Goal: Task Accomplishment & Management: Complete application form

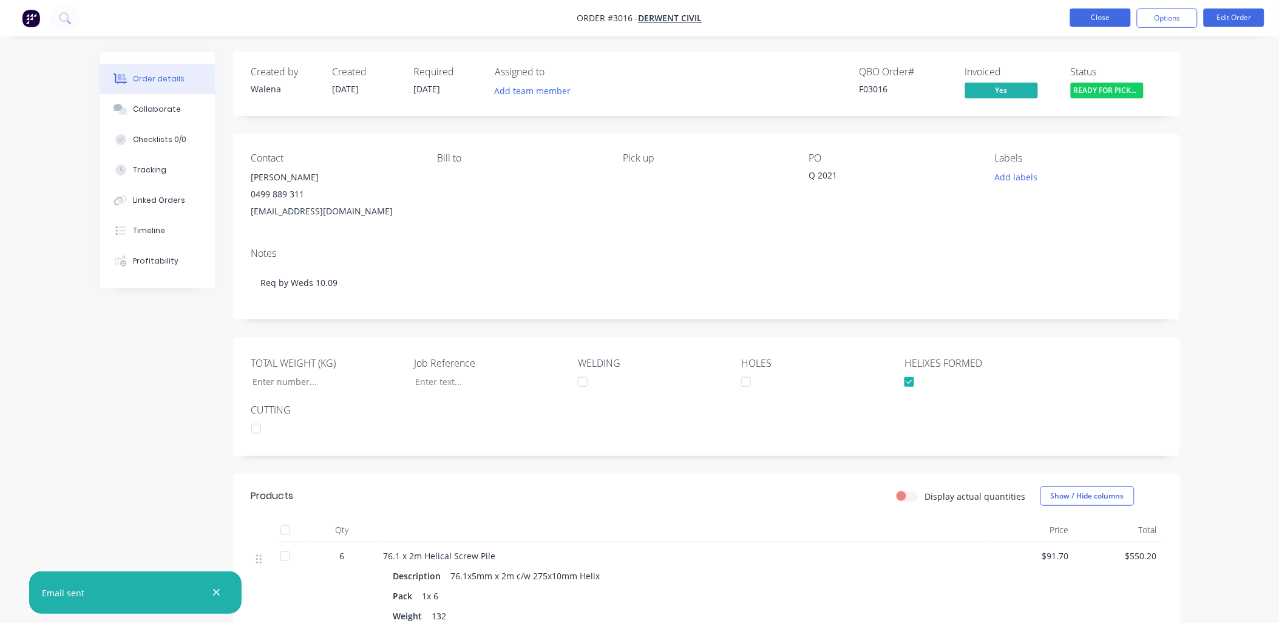
click at [1105, 16] on button "Close" at bounding box center [1100, 17] width 61 height 18
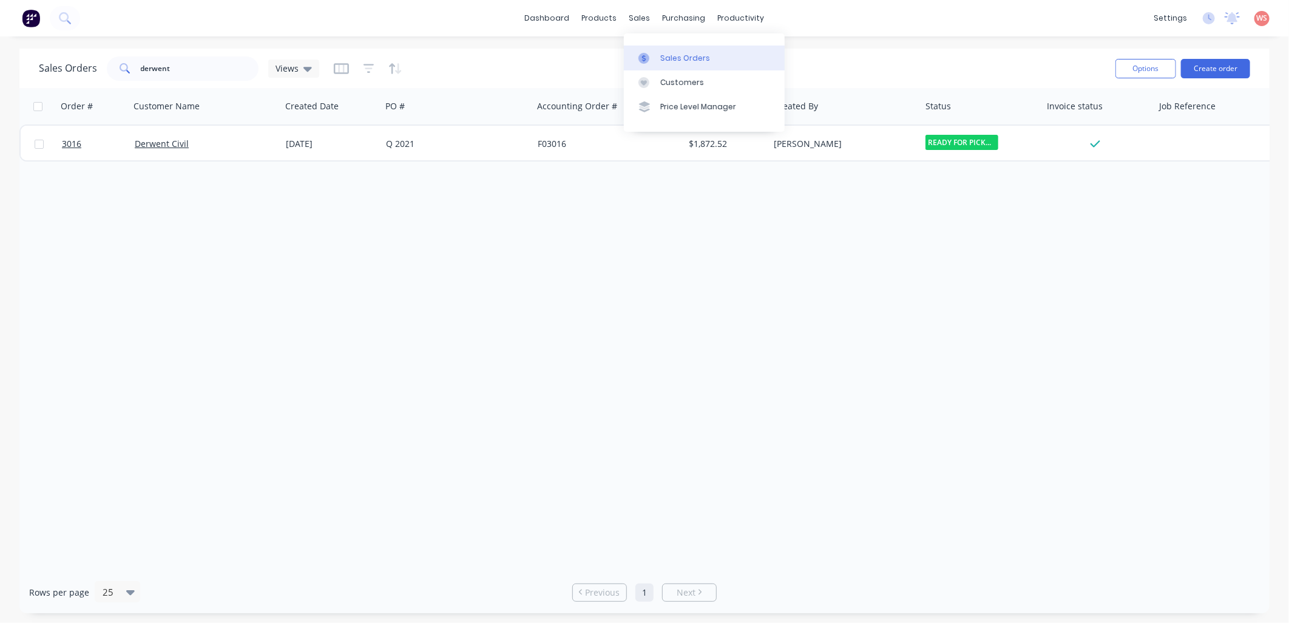
click at [678, 64] on link "Sales Orders" at bounding box center [704, 58] width 161 height 24
click at [1206, 69] on button "Create order" at bounding box center [1215, 68] width 69 height 19
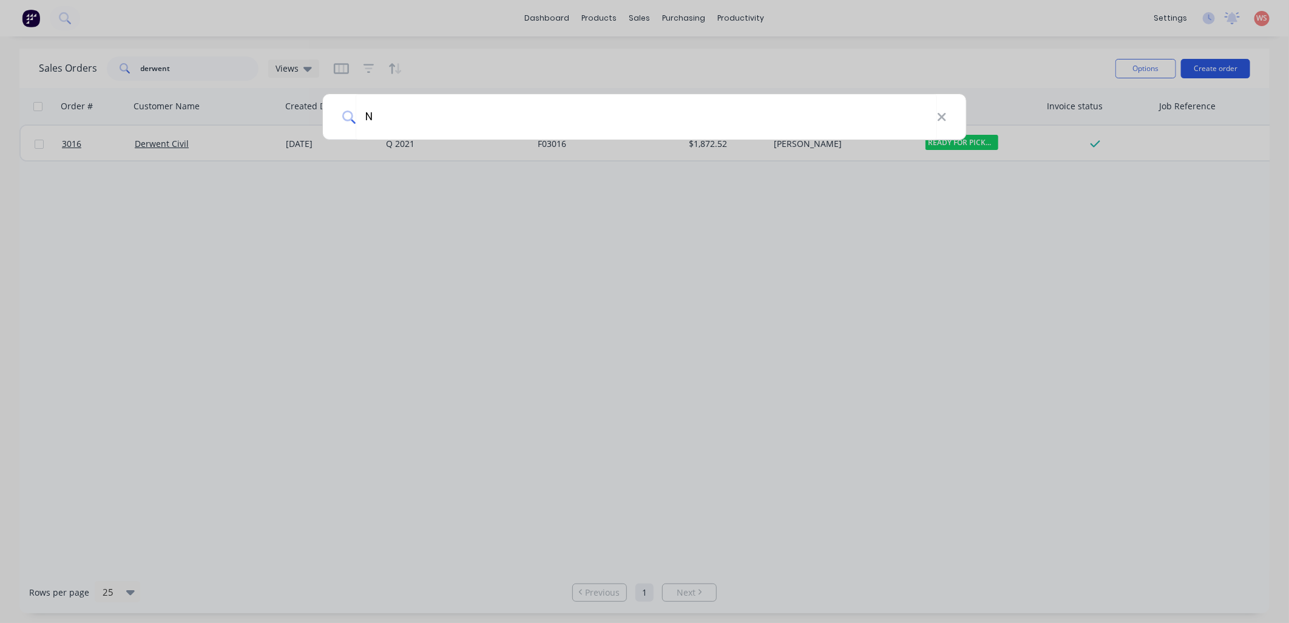
type input "NQ"
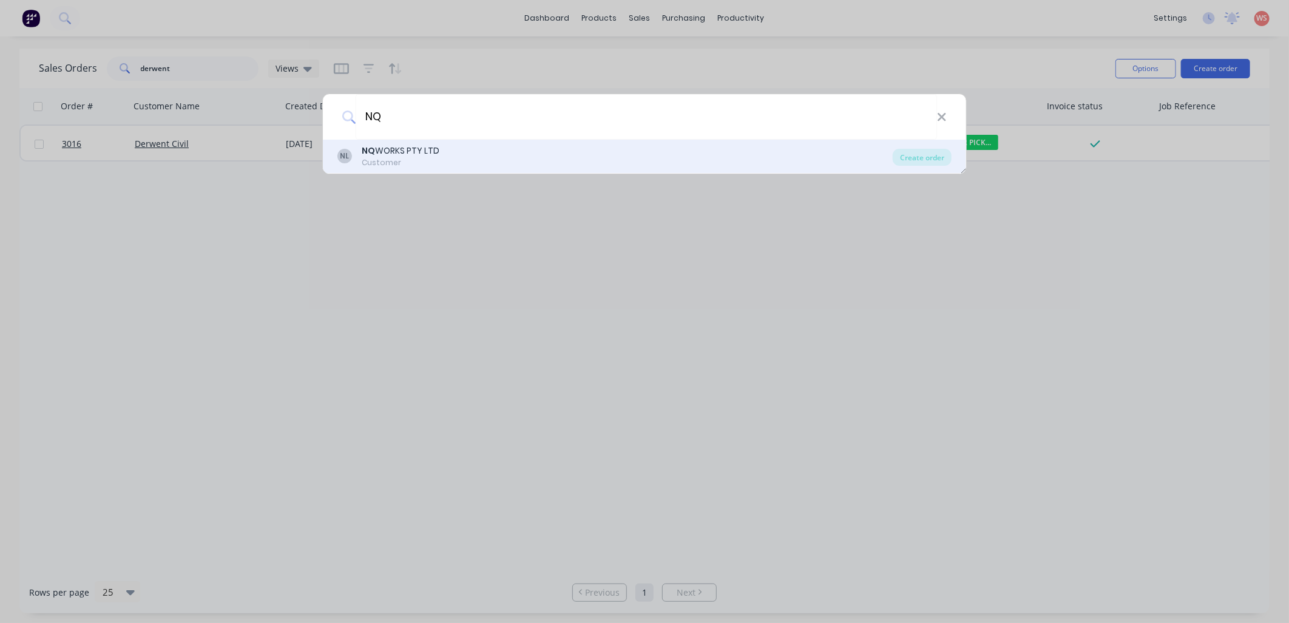
click at [402, 165] on div "Customer" at bounding box center [401, 162] width 78 height 11
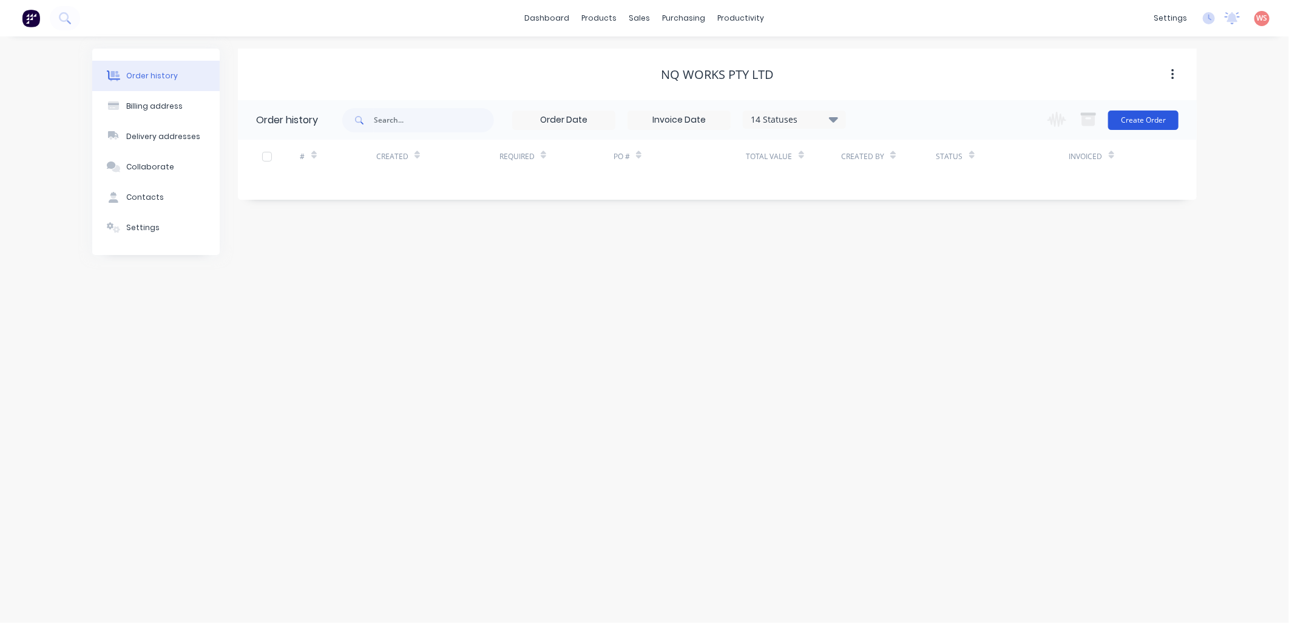
click at [1128, 117] on button "Create Order" at bounding box center [1143, 119] width 70 height 19
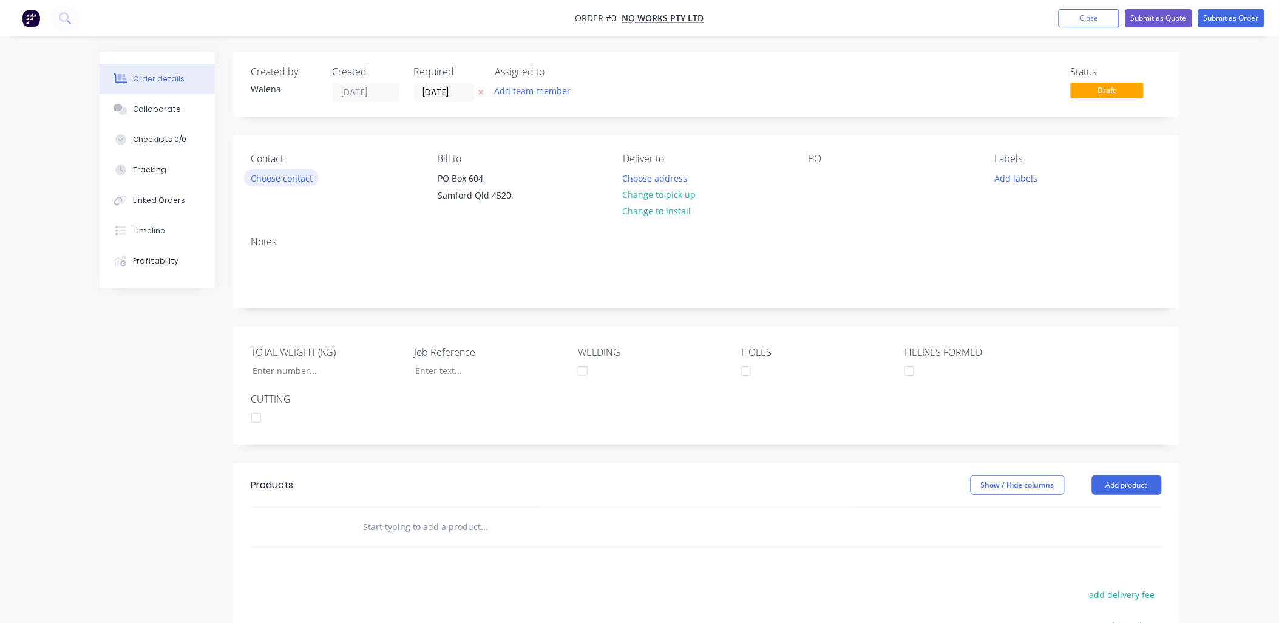
click at [310, 175] on button "Choose contact" at bounding box center [281, 177] width 75 height 16
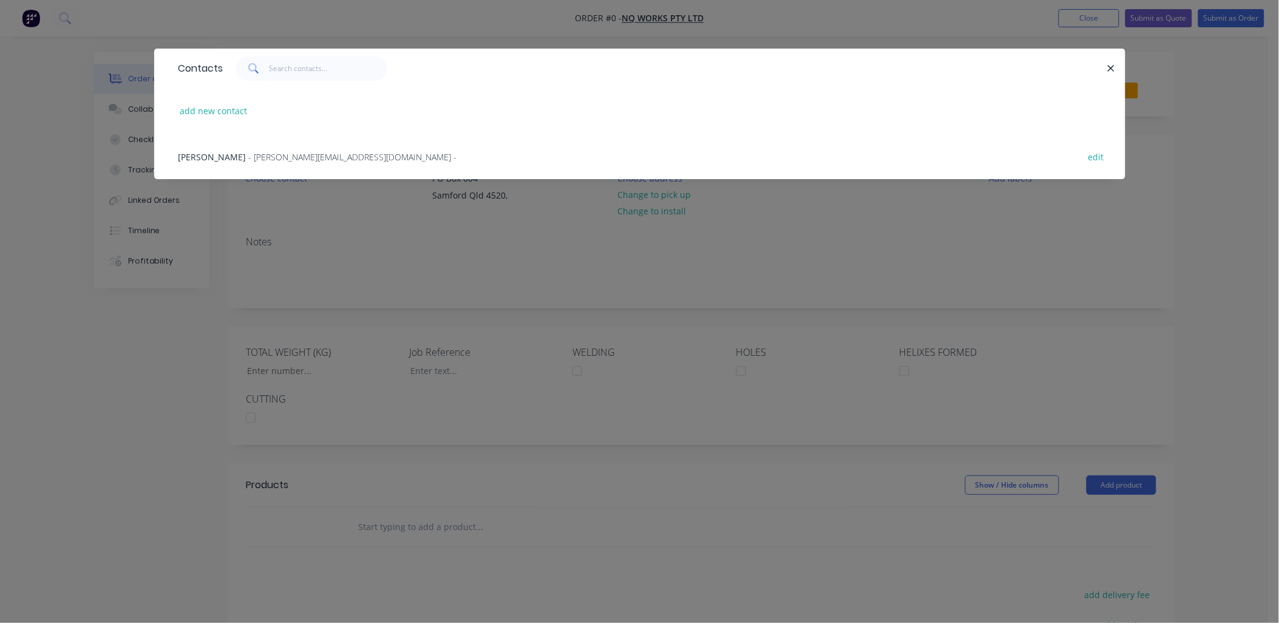
click at [305, 155] on span "- [PERSON_NAME][EMAIL_ADDRESS][DOMAIN_NAME] -" at bounding box center [353, 157] width 208 height 12
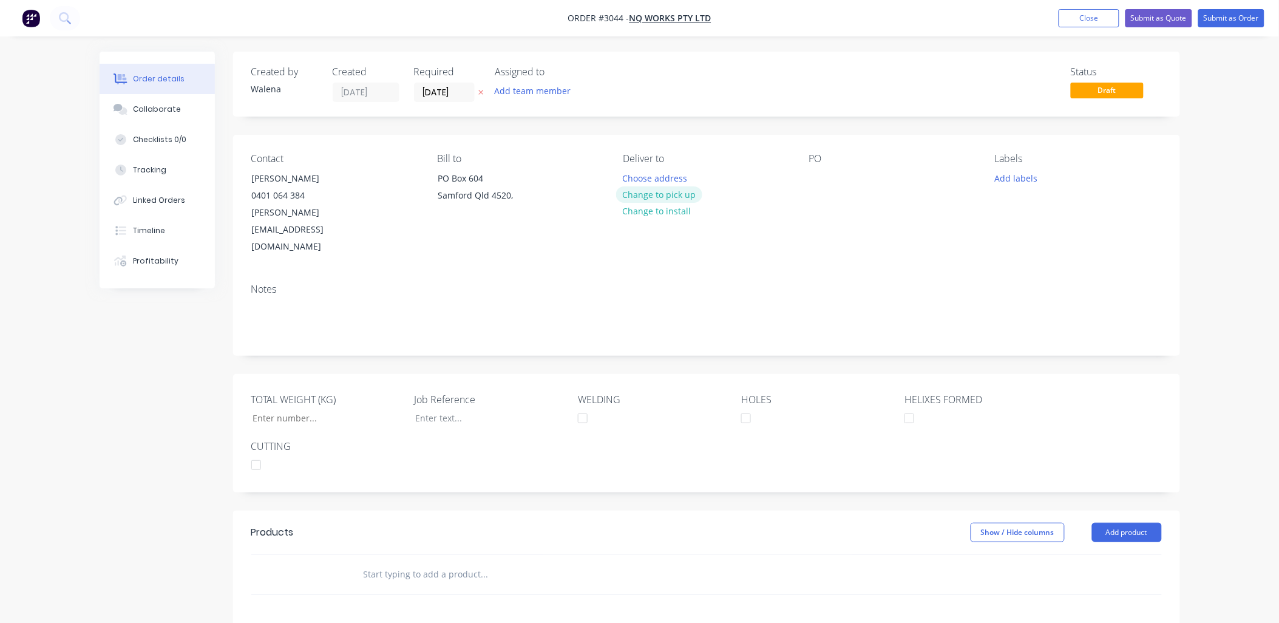
click at [677, 195] on button "Change to pick up" at bounding box center [659, 194] width 86 height 16
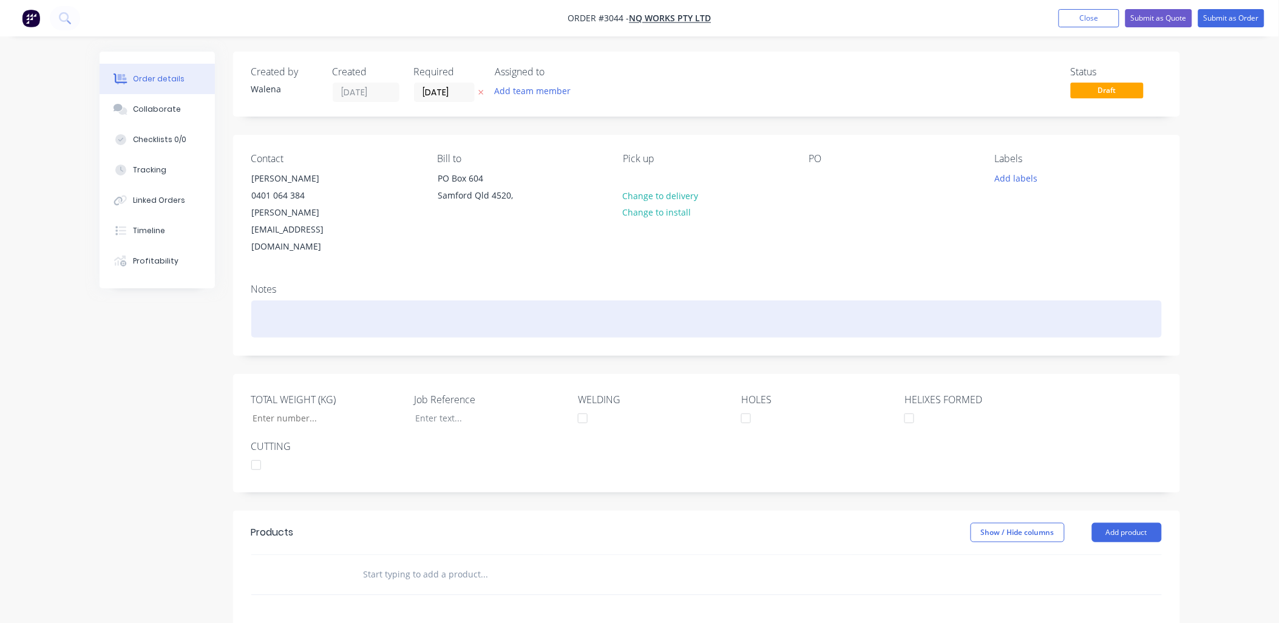
click at [256, 300] on div at bounding box center [706, 318] width 911 height 37
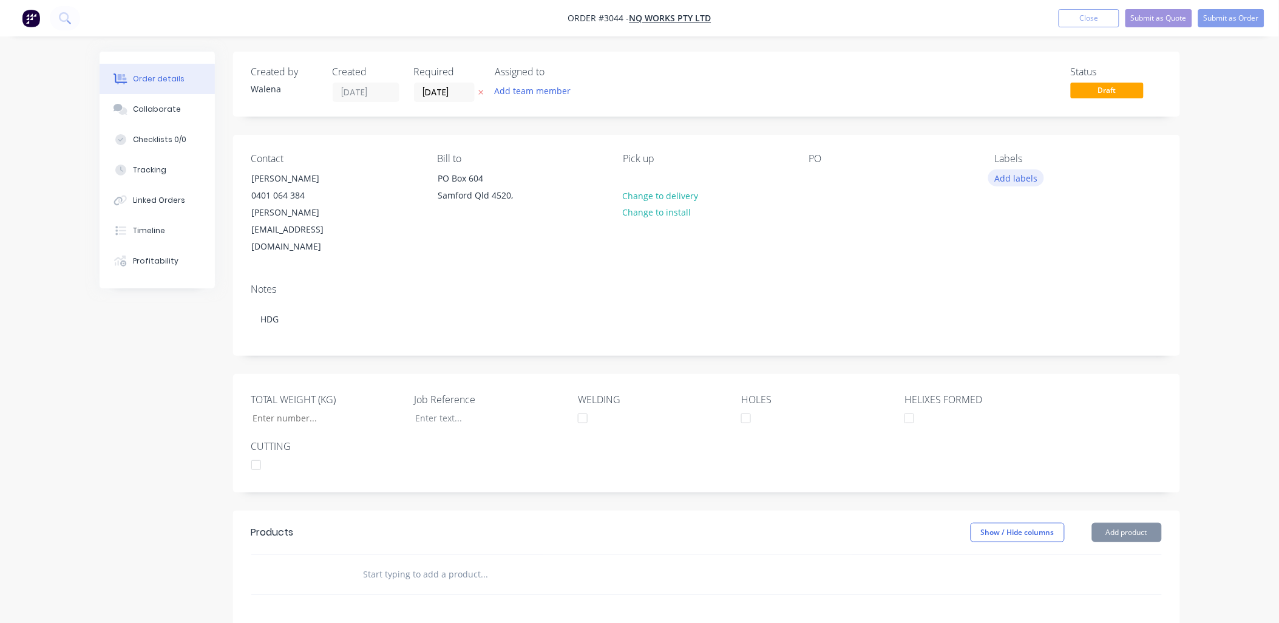
click at [1029, 185] on button "Add labels" at bounding box center [1016, 177] width 56 height 16
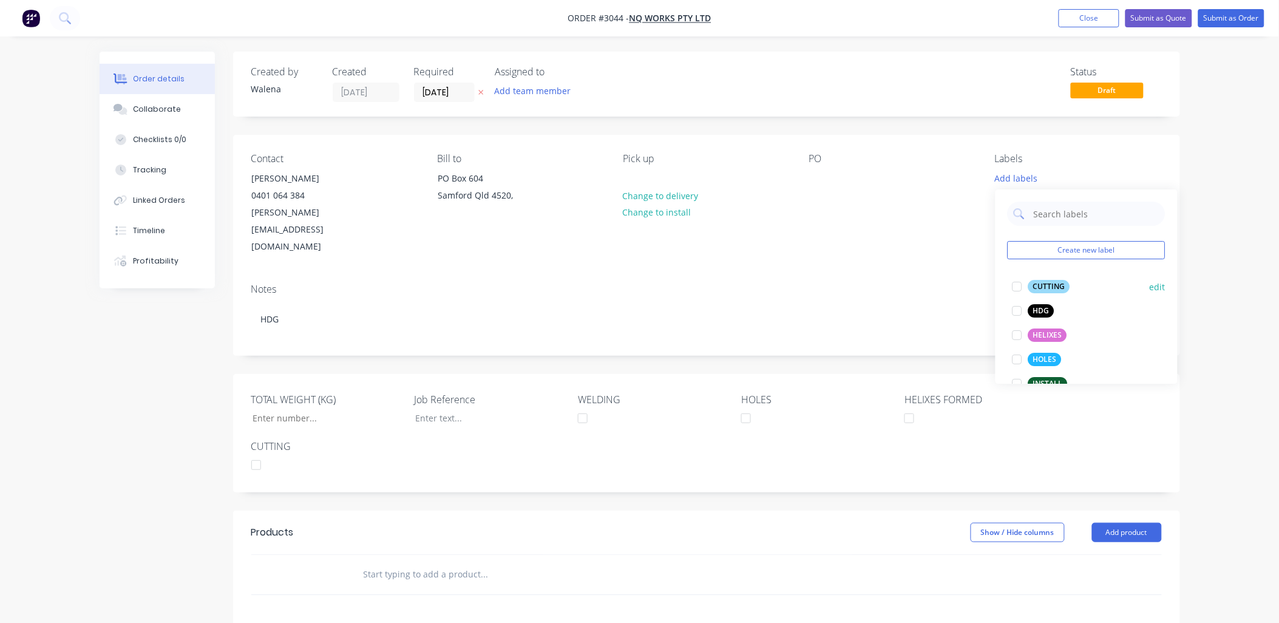
click at [1016, 290] on div at bounding box center [1017, 286] width 24 height 24
click at [1014, 357] on div at bounding box center [1017, 353] width 24 height 24
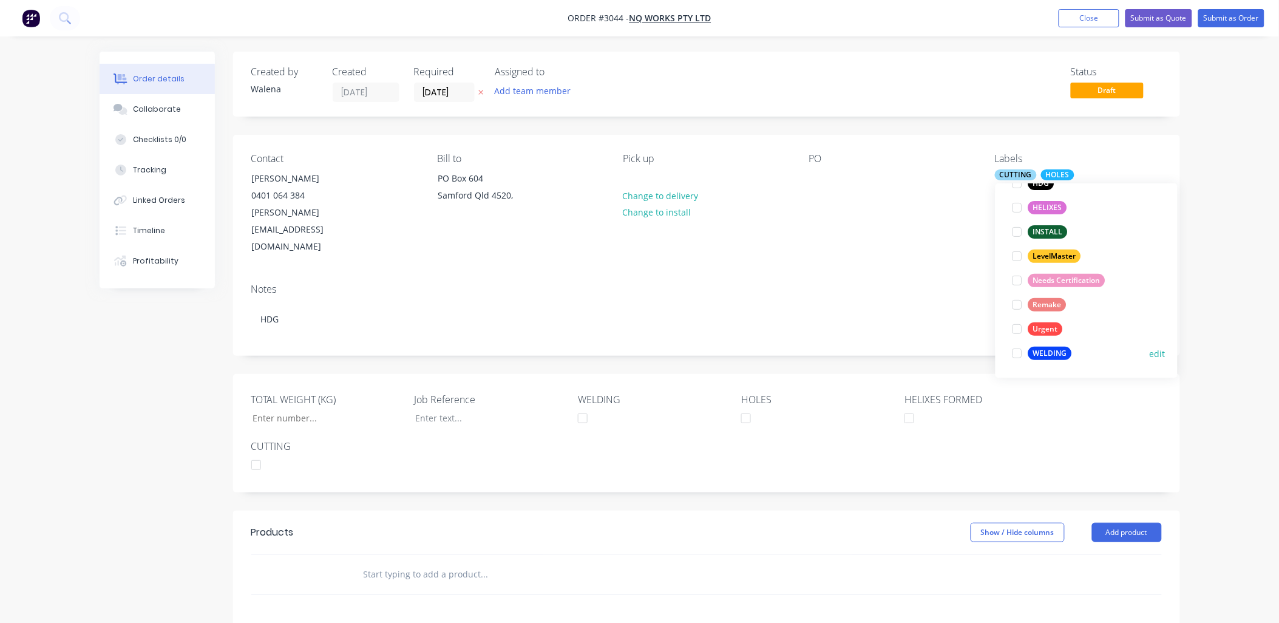
click at [1016, 355] on div at bounding box center [1017, 353] width 24 height 24
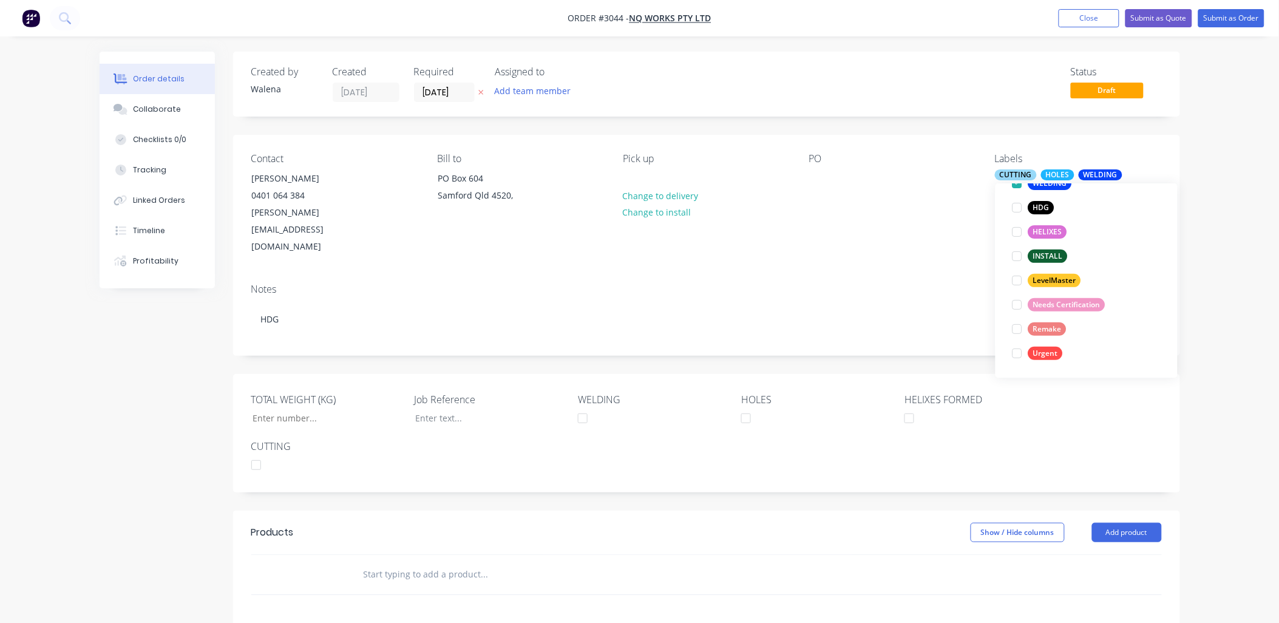
scroll to position [0, 0]
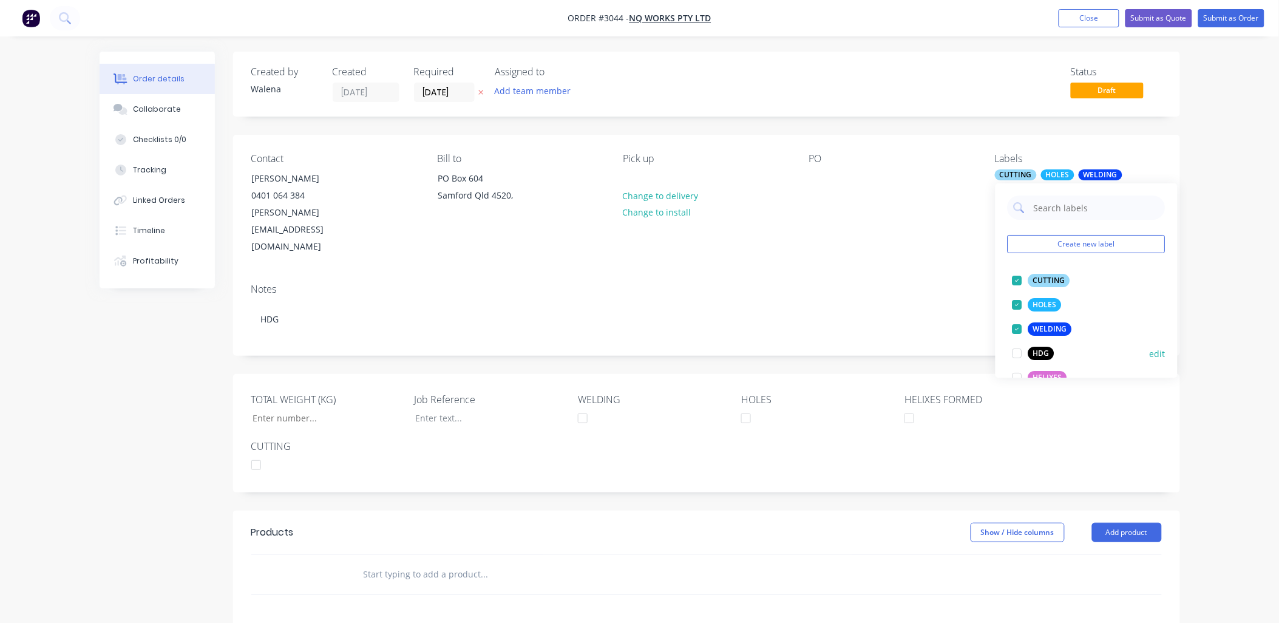
click at [1016, 355] on div at bounding box center [1017, 353] width 24 height 24
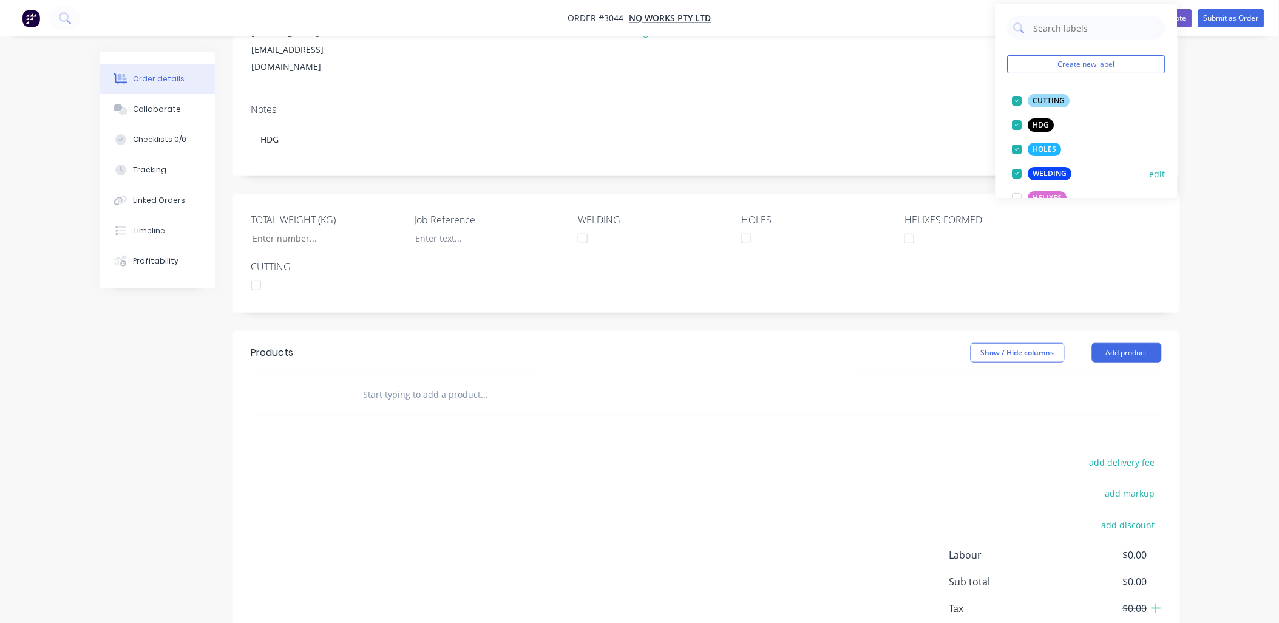
scroll to position [89, 0]
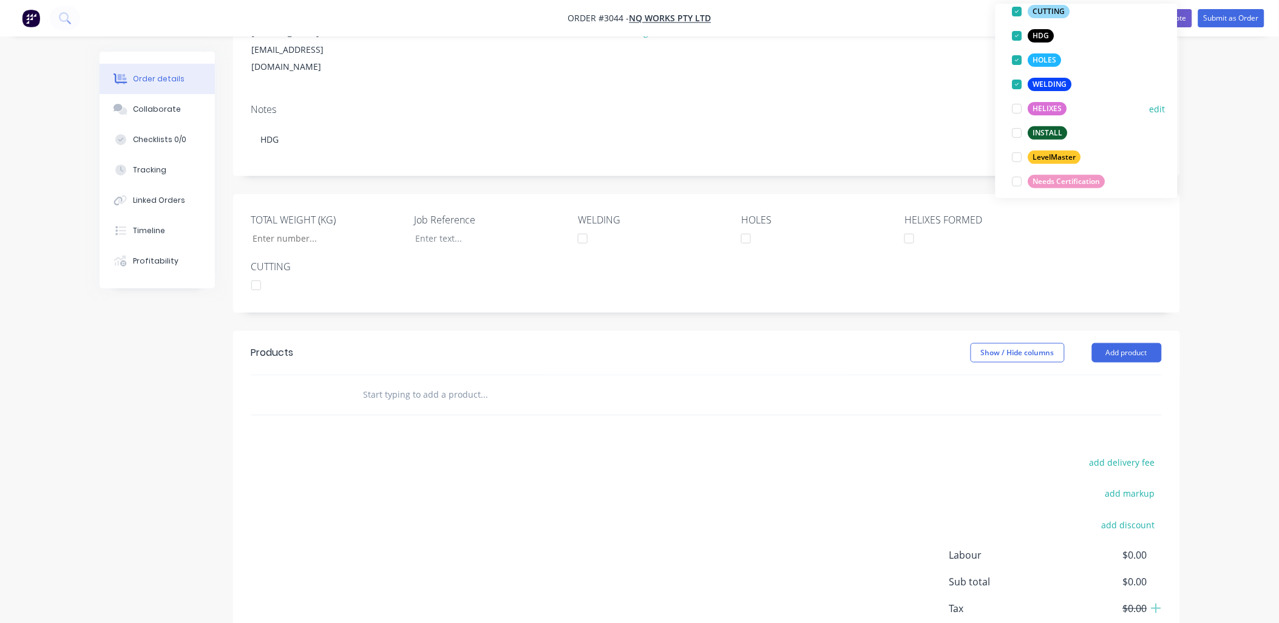
click at [1014, 110] on div at bounding box center [1017, 109] width 24 height 24
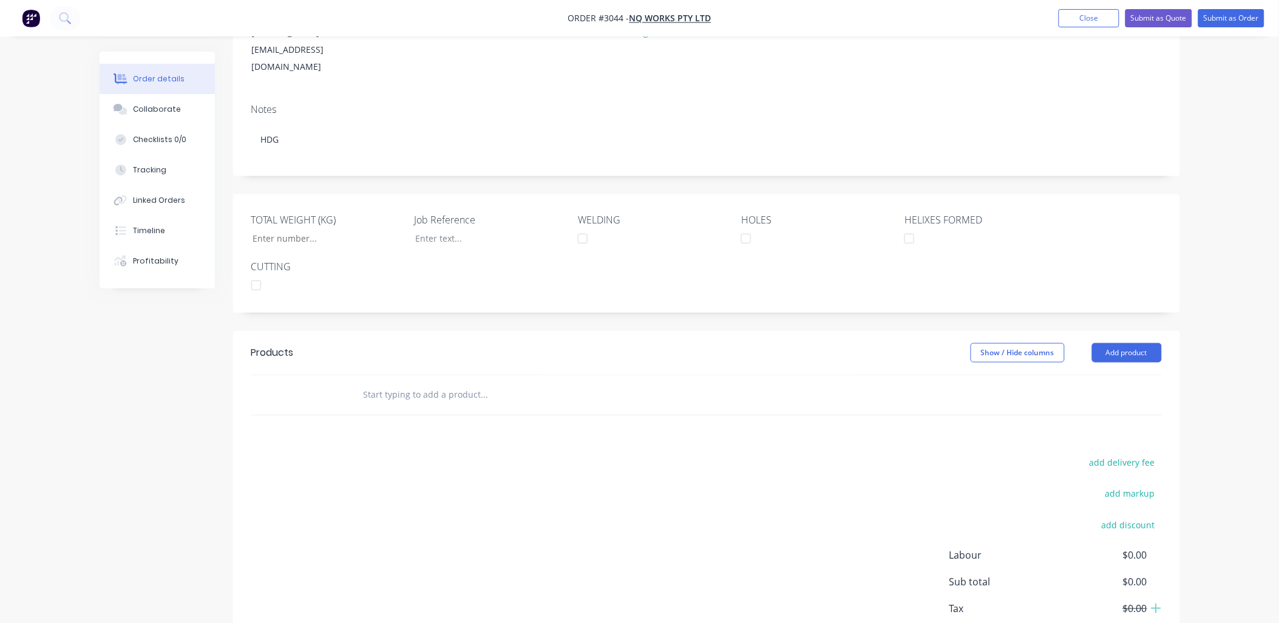
click at [429, 382] on input "text" at bounding box center [484, 394] width 243 height 24
click at [1143, 343] on button "Add product" at bounding box center [1127, 352] width 70 height 19
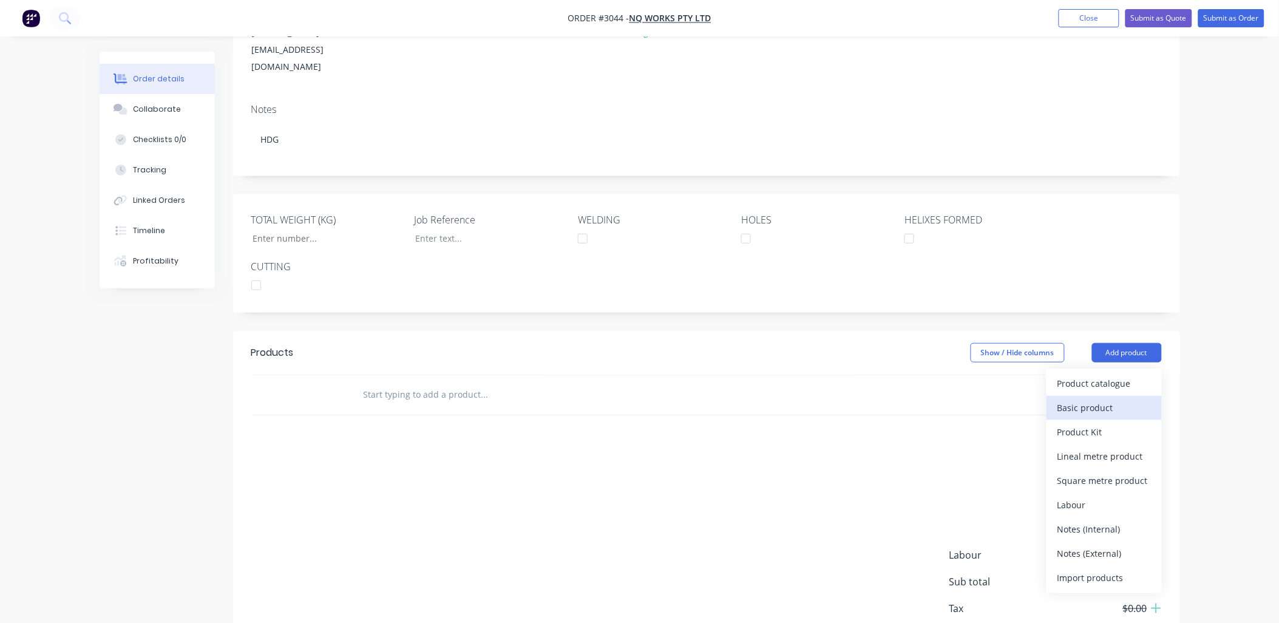
click at [1090, 399] on div "Basic product" at bounding box center [1103, 408] width 93 height 18
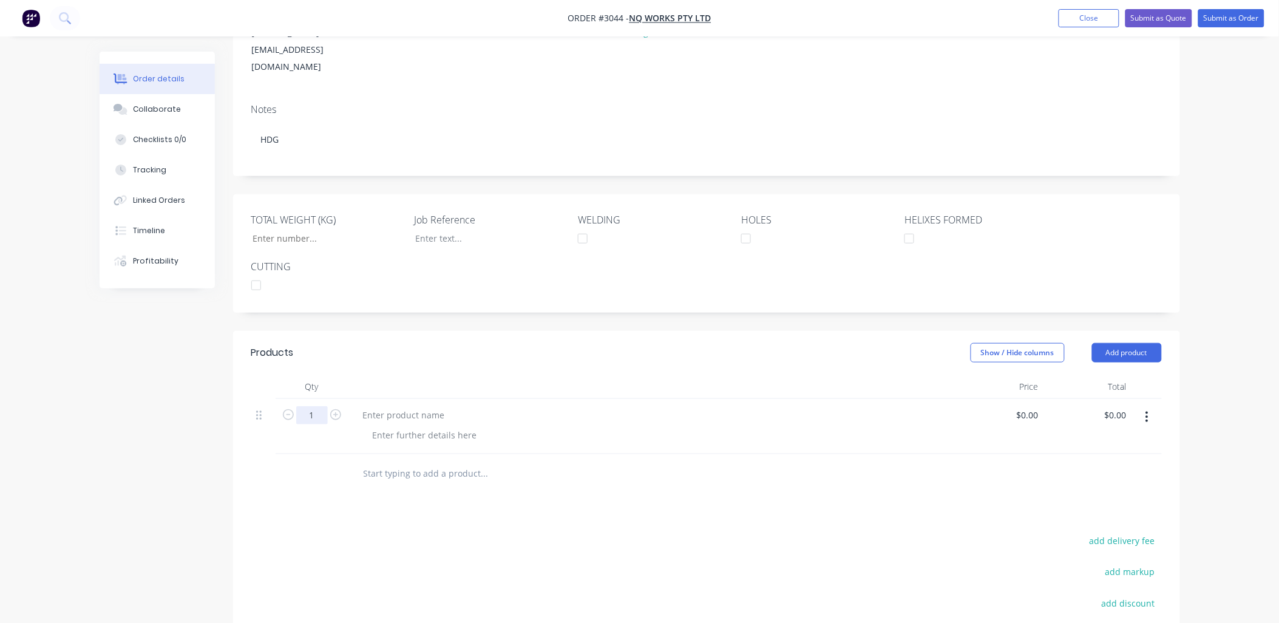
click at [313, 406] on input "1" at bounding box center [312, 415] width 32 height 18
type input "32"
click at [382, 406] on div at bounding box center [403, 415] width 101 height 18
drag, startPoint x: 382, startPoint y: 373, endPoint x: 384, endPoint y: 390, distance: 17.6
click at [384, 399] on div at bounding box center [651, 426] width 607 height 55
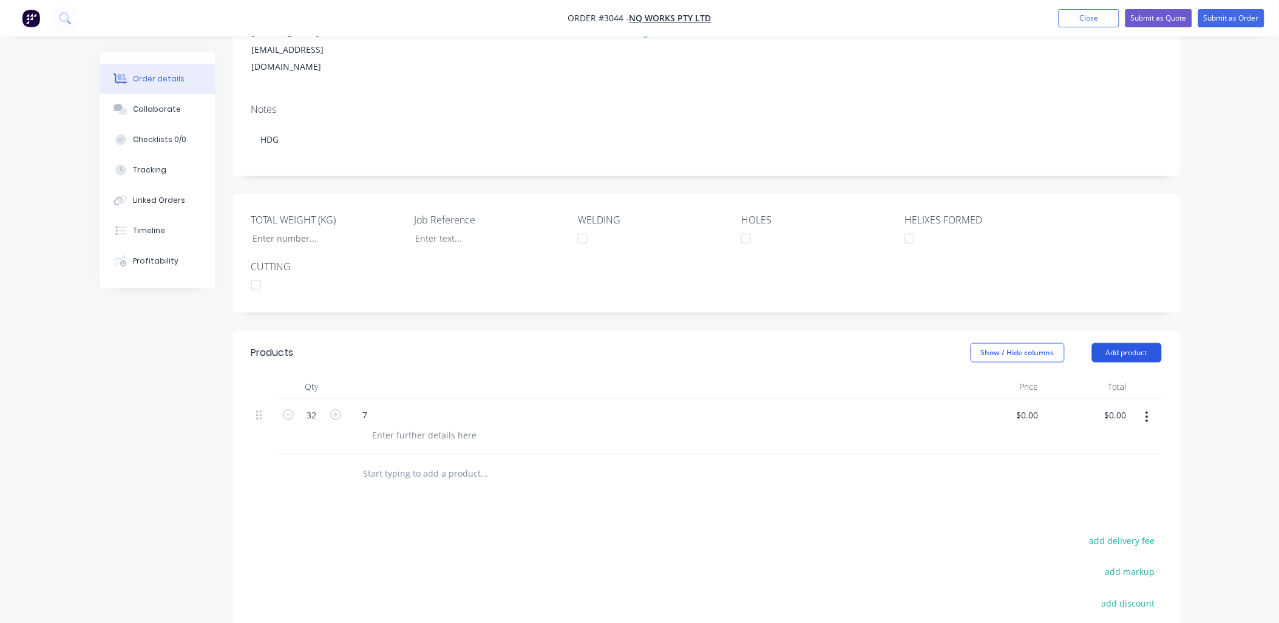
click at [1112, 343] on button "Add product" at bounding box center [1127, 352] width 70 height 19
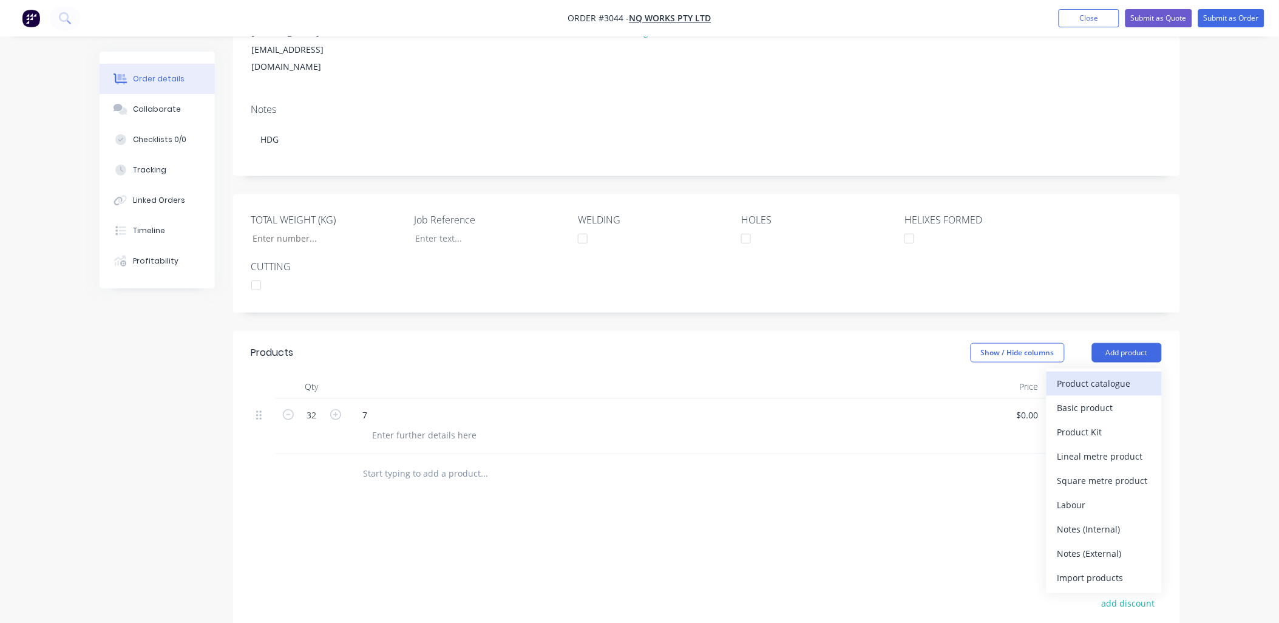
click at [1098, 375] on div "Product catalogue" at bounding box center [1103, 384] width 93 height 18
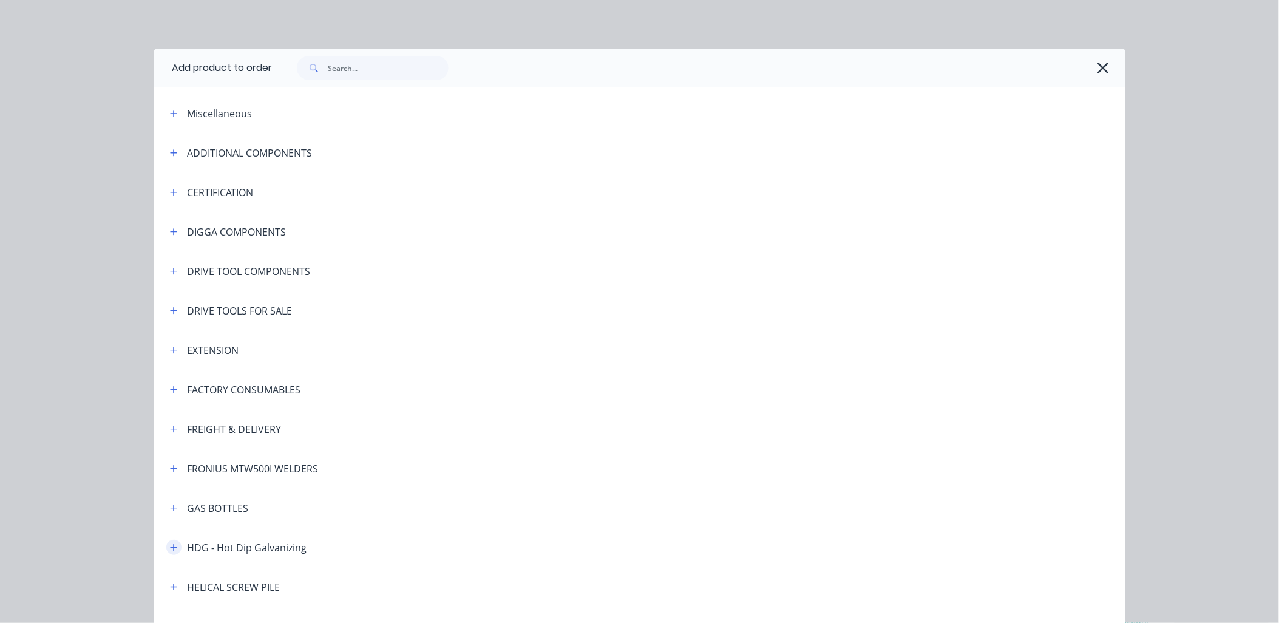
click at [171, 548] on icon "button" at bounding box center [173, 547] width 7 height 8
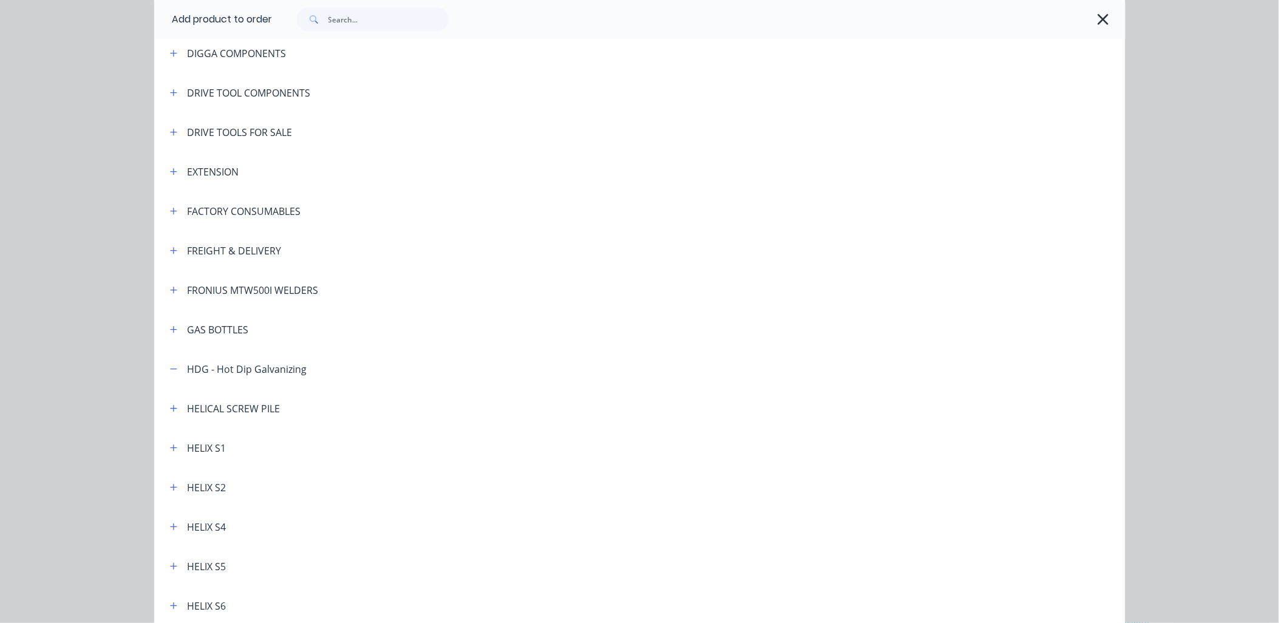
scroll to position [180, 0]
click at [170, 409] on icon "button" at bounding box center [173, 407] width 7 height 8
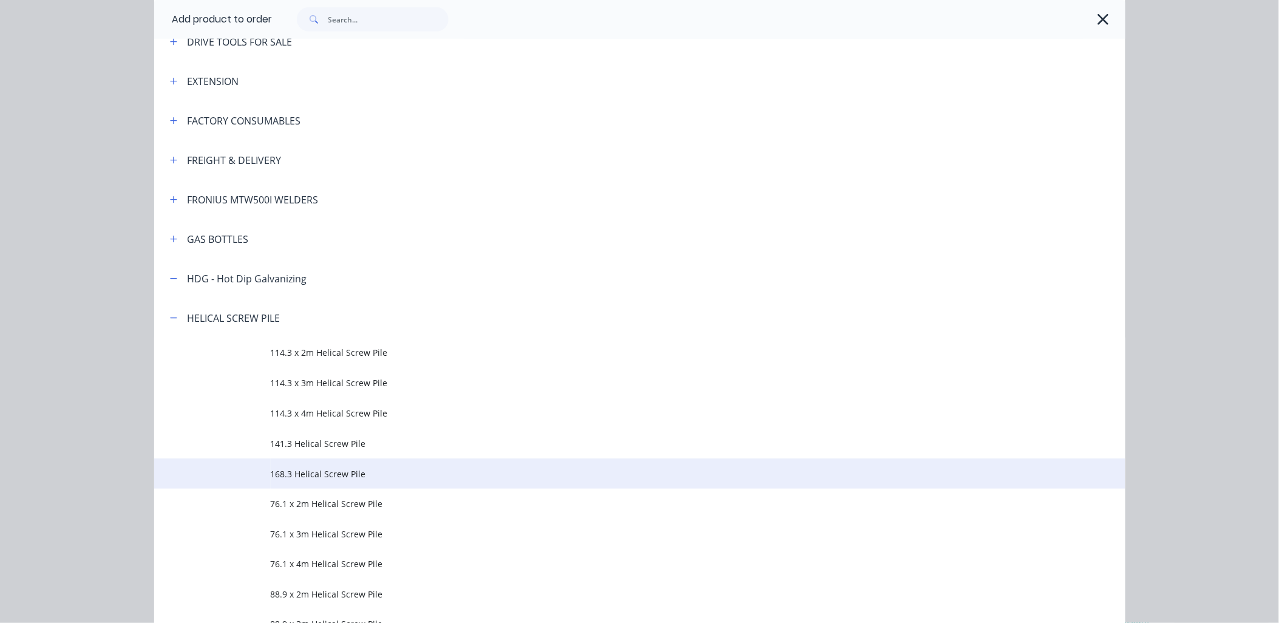
scroll to position [270, 0]
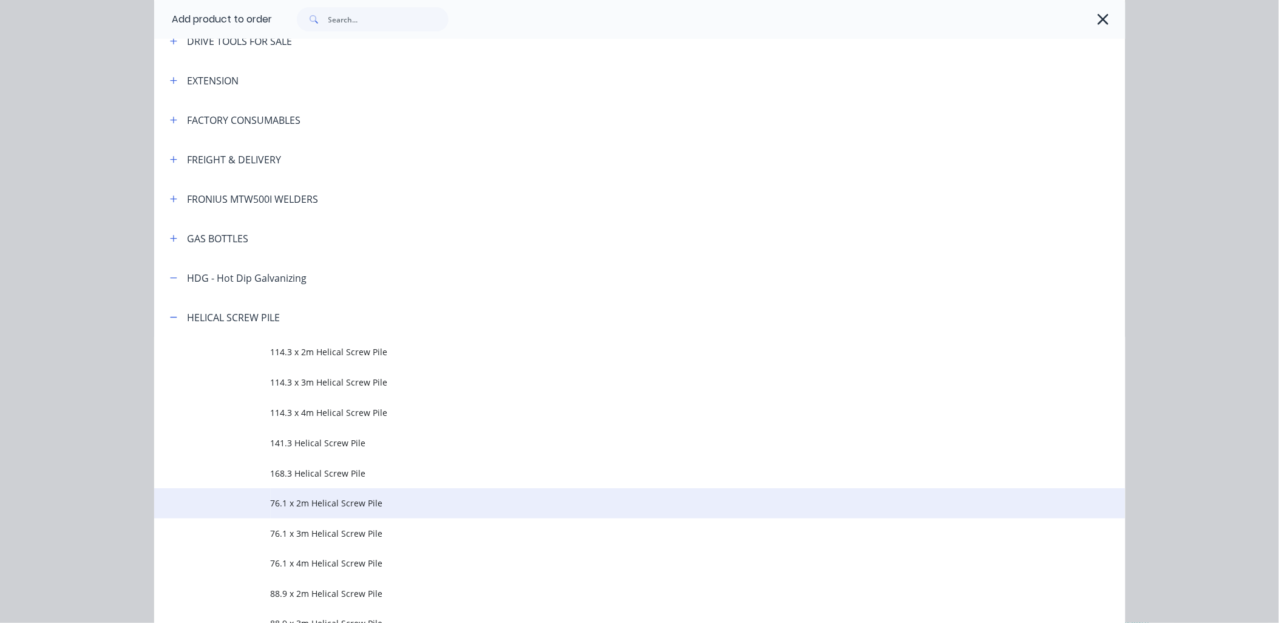
click at [350, 500] on span "76.1 x 2m Helical Screw Pile" at bounding box center [613, 503] width 684 height 13
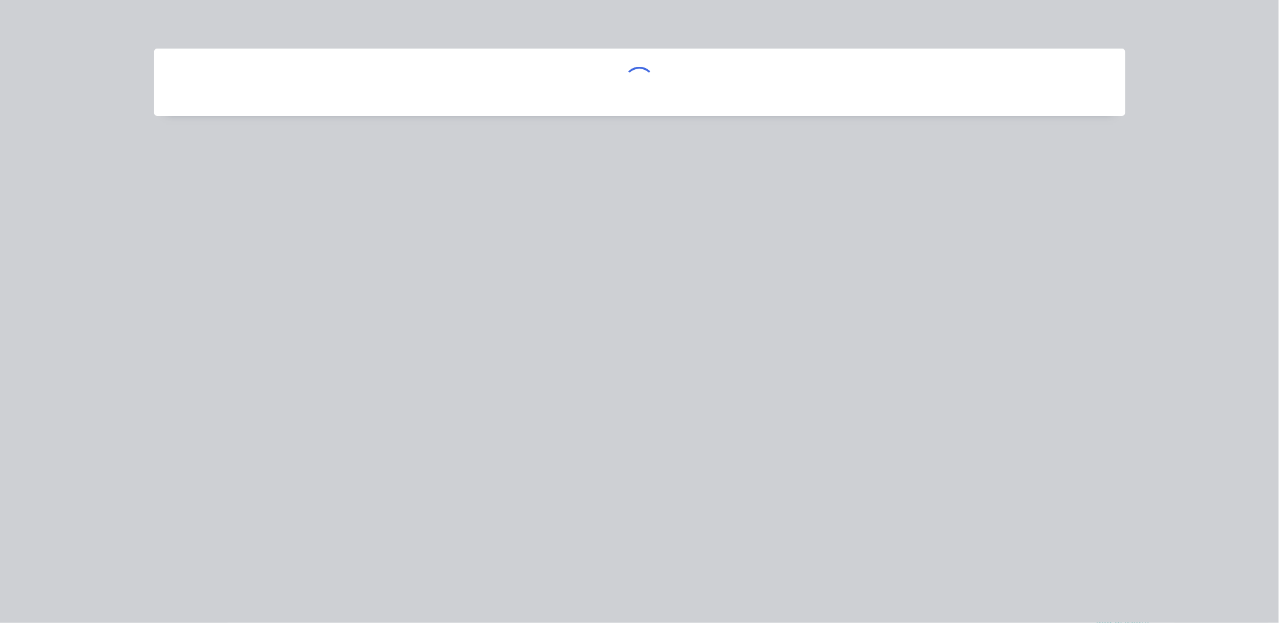
scroll to position [0, 0]
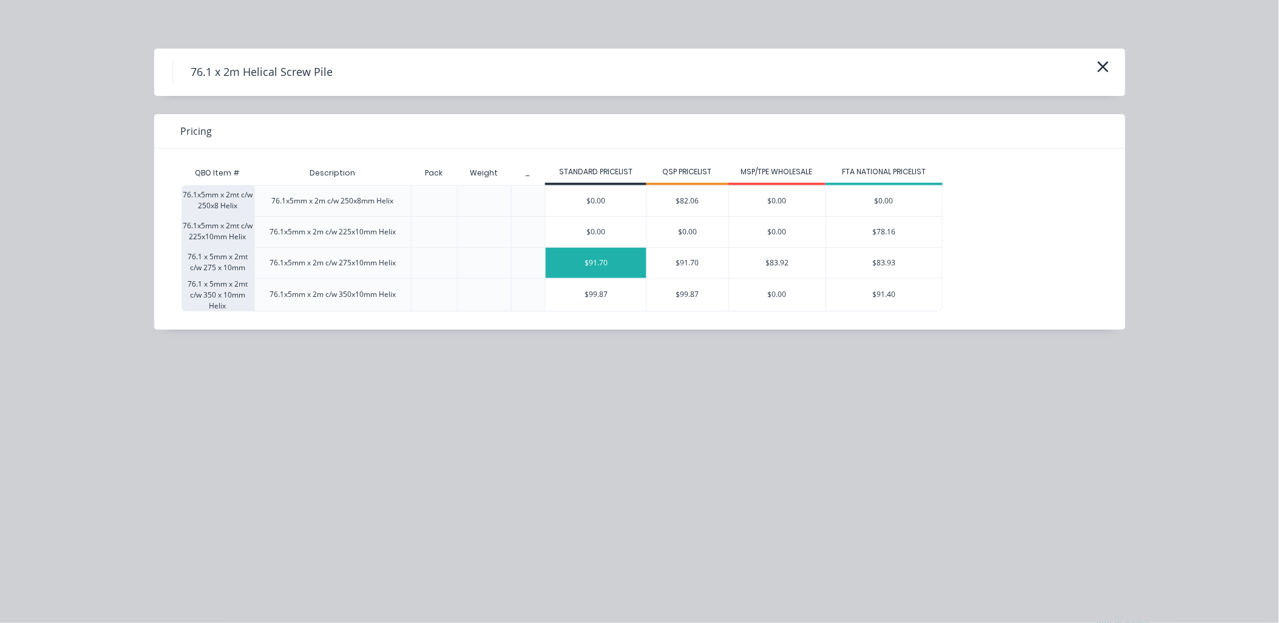
click at [611, 266] on div "$91.70" at bounding box center [596, 263] width 101 height 30
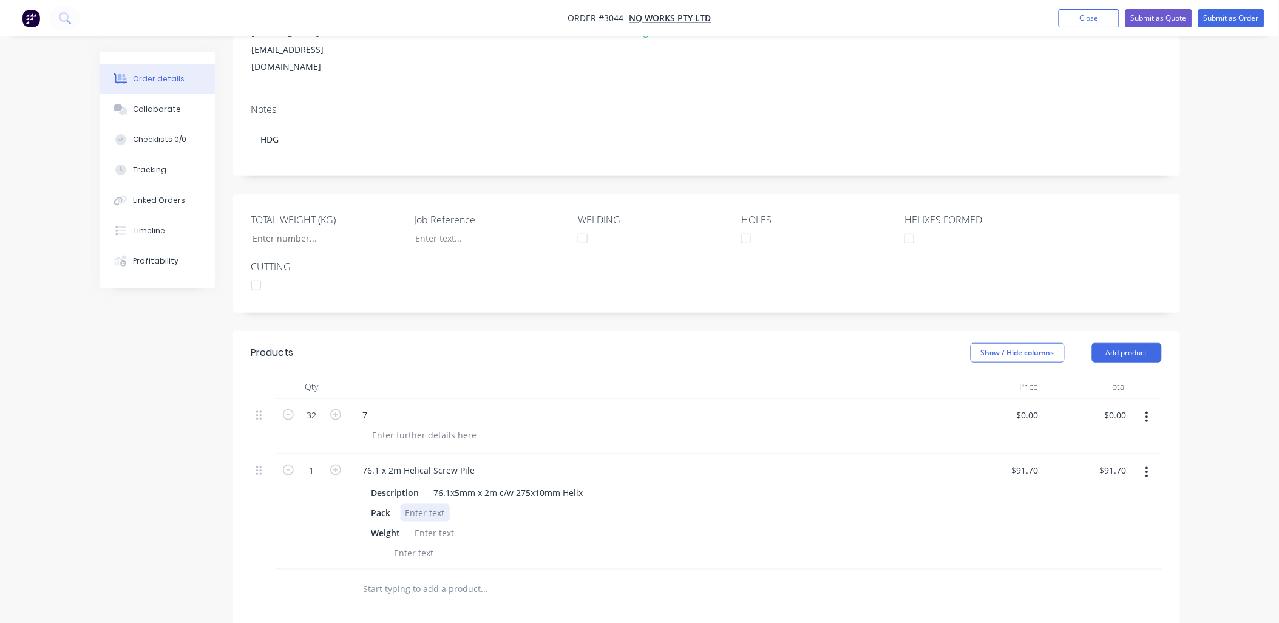
click at [429, 504] on div at bounding box center [425, 513] width 49 height 18
click at [325, 460] on form "1" at bounding box center [311, 469] width 63 height 18
type input "32"
type input "$2,934.40"
click at [416, 524] on div at bounding box center [434, 533] width 49 height 18
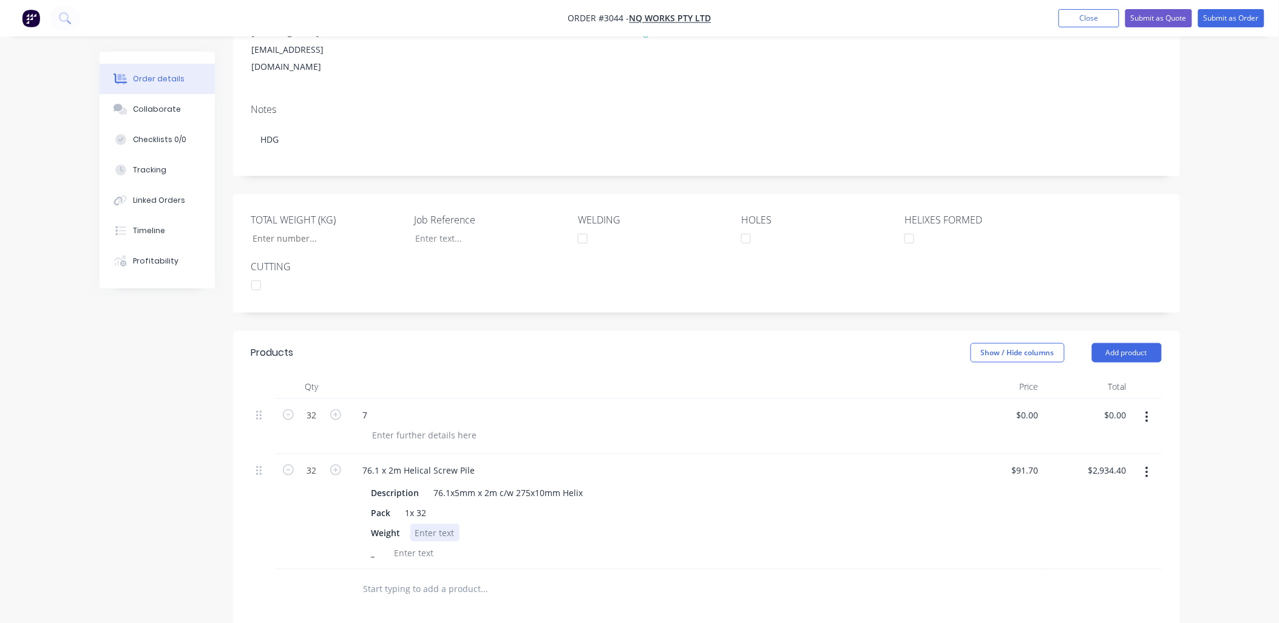
click at [414, 524] on div at bounding box center [434, 533] width 49 height 18
click at [405, 544] on div at bounding box center [414, 553] width 49 height 18
click at [433, 229] on div at bounding box center [481, 238] width 152 height 18
click at [416, 229] on div "HDG" at bounding box center [481, 238] width 152 height 18
click at [469, 229] on div "32x HDG" at bounding box center [481, 238] width 152 height 18
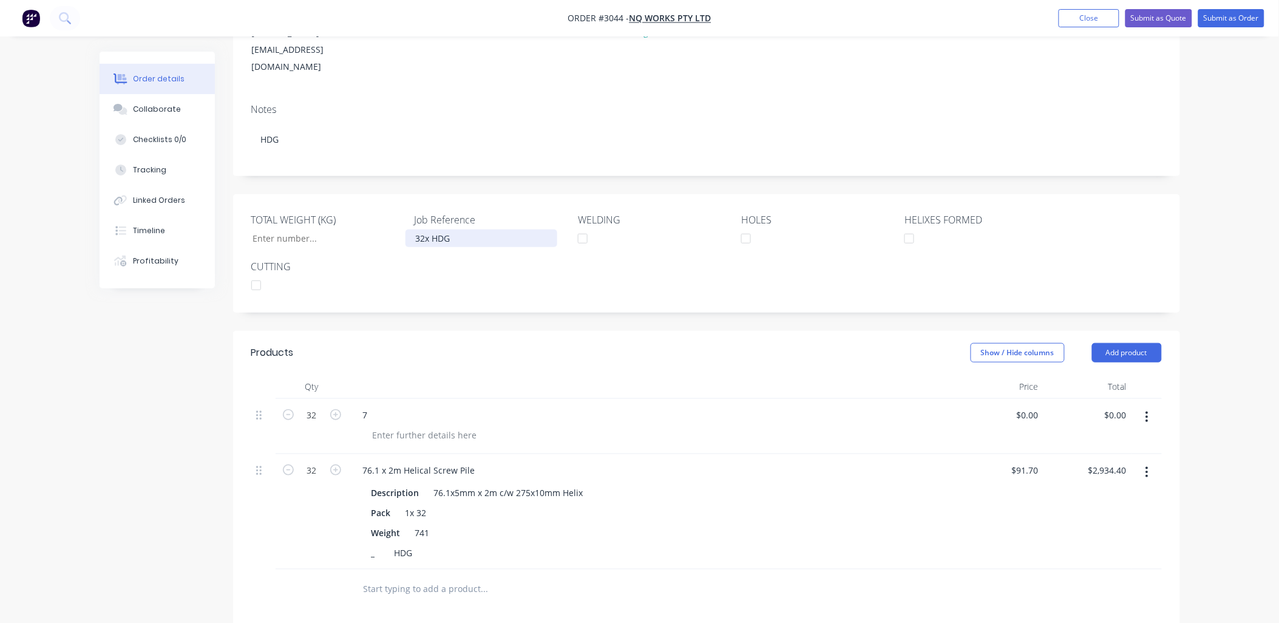
click at [431, 229] on div "32x HDG" at bounding box center [481, 238] width 152 height 18
click at [523, 229] on div "32x 76.1x2M HDG" at bounding box center [481, 238] width 152 height 18
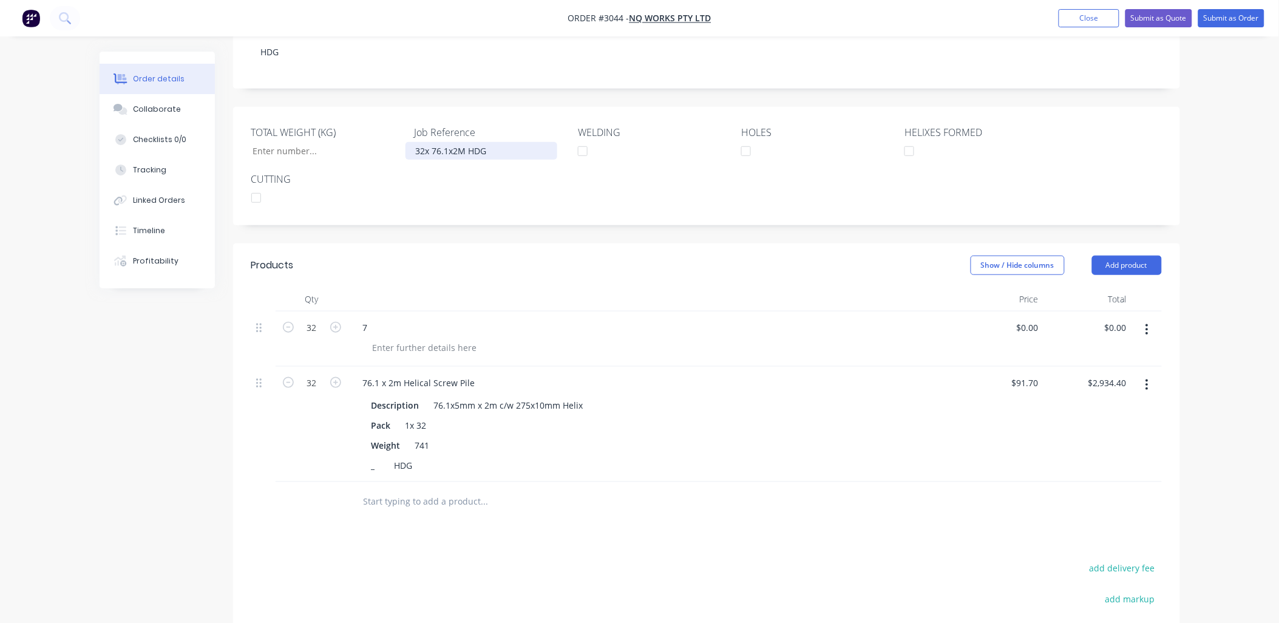
scroll to position [359, 0]
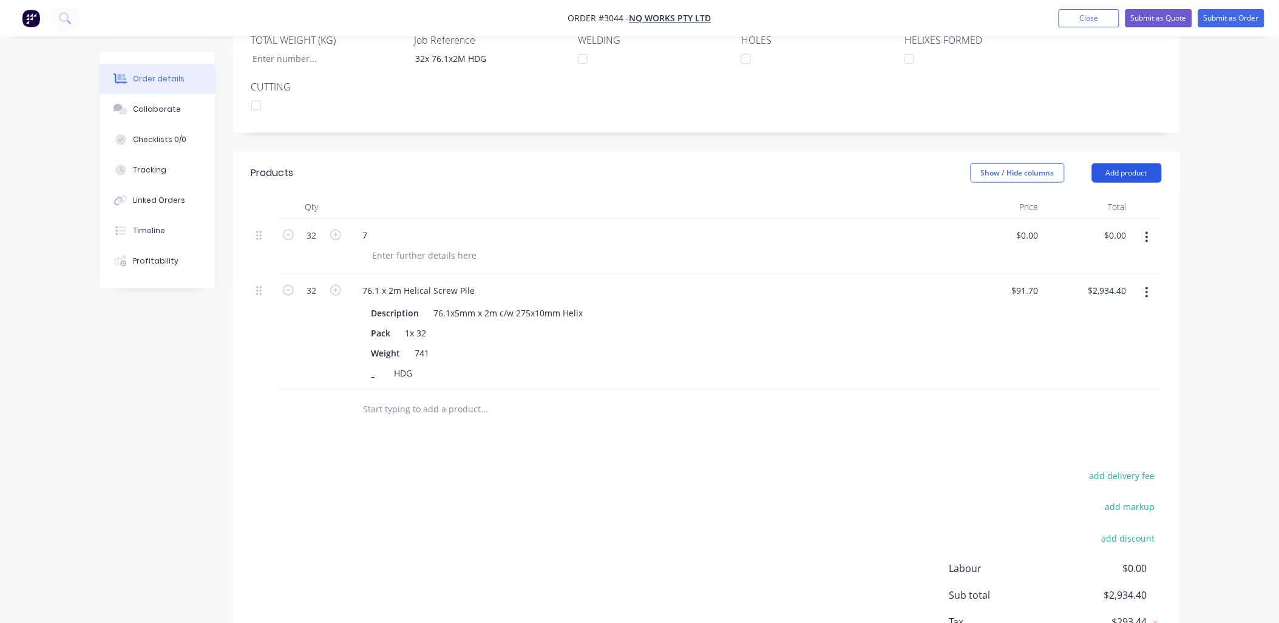
click at [1136, 163] on button "Add product" at bounding box center [1127, 172] width 70 height 19
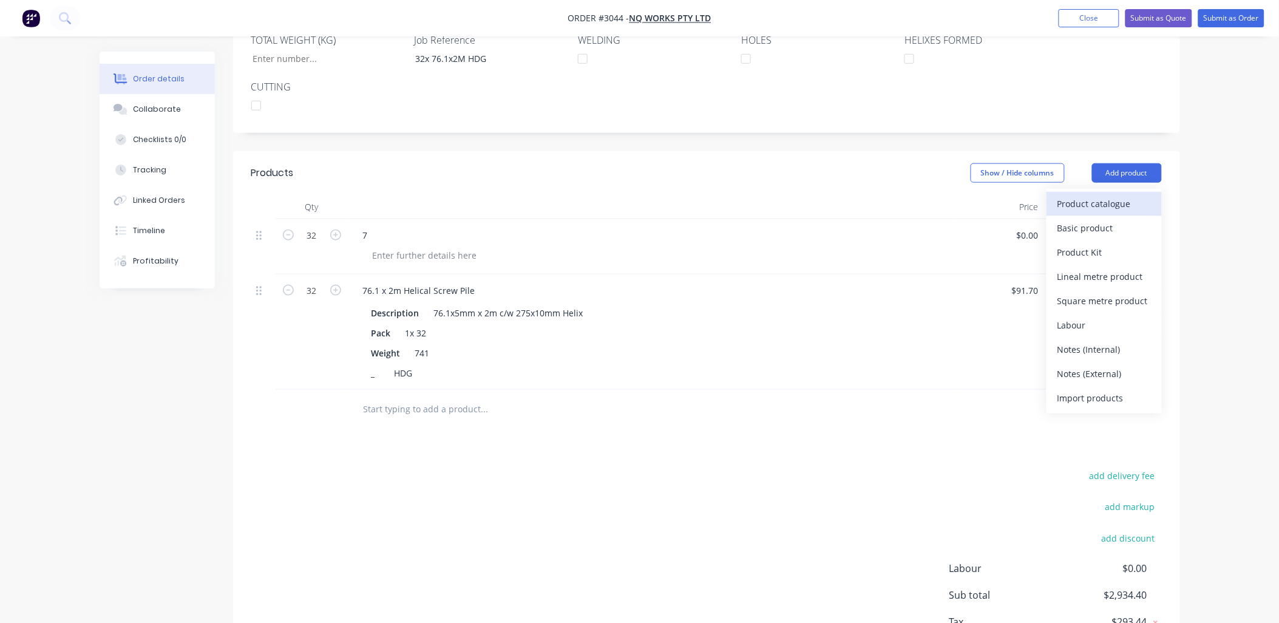
click at [1111, 195] on div "Product catalogue" at bounding box center [1103, 204] width 93 height 18
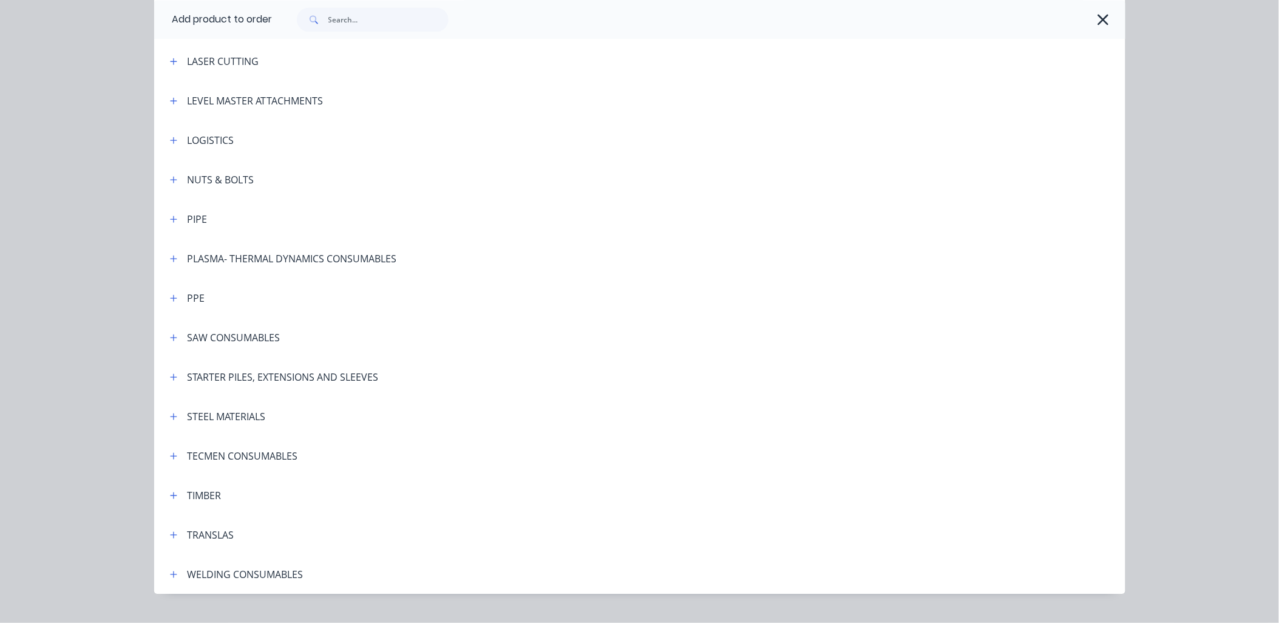
scroll to position [944, 0]
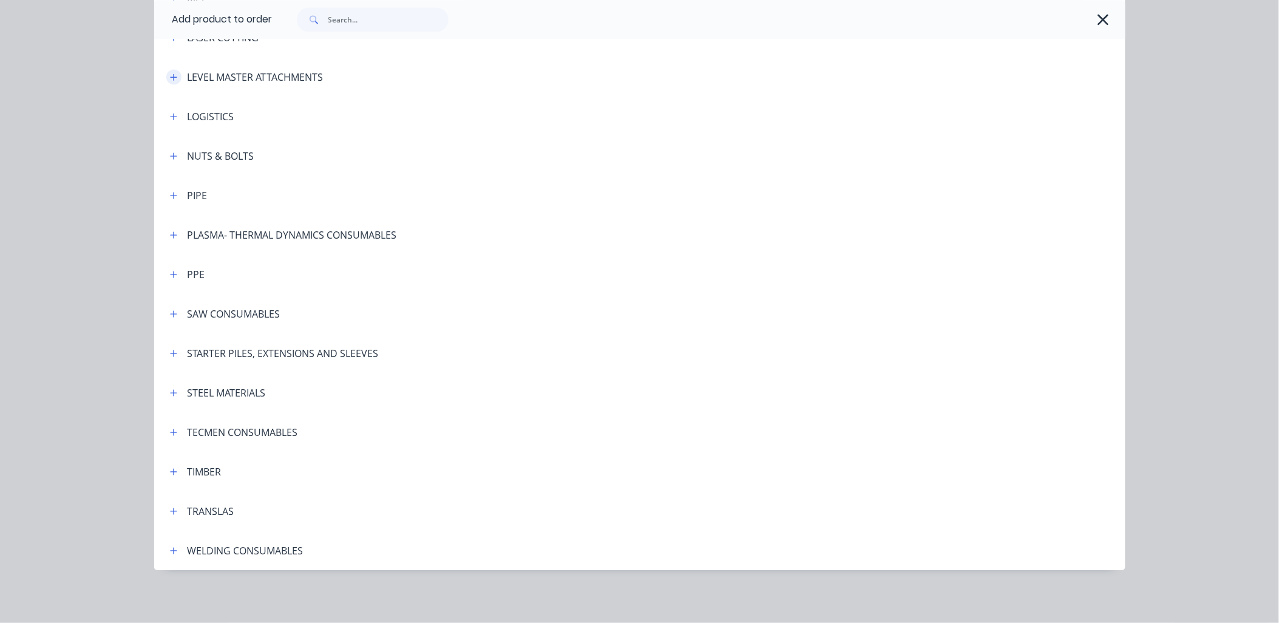
click at [171, 76] on icon "button" at bounding box center [173, 76] width 7 height 7
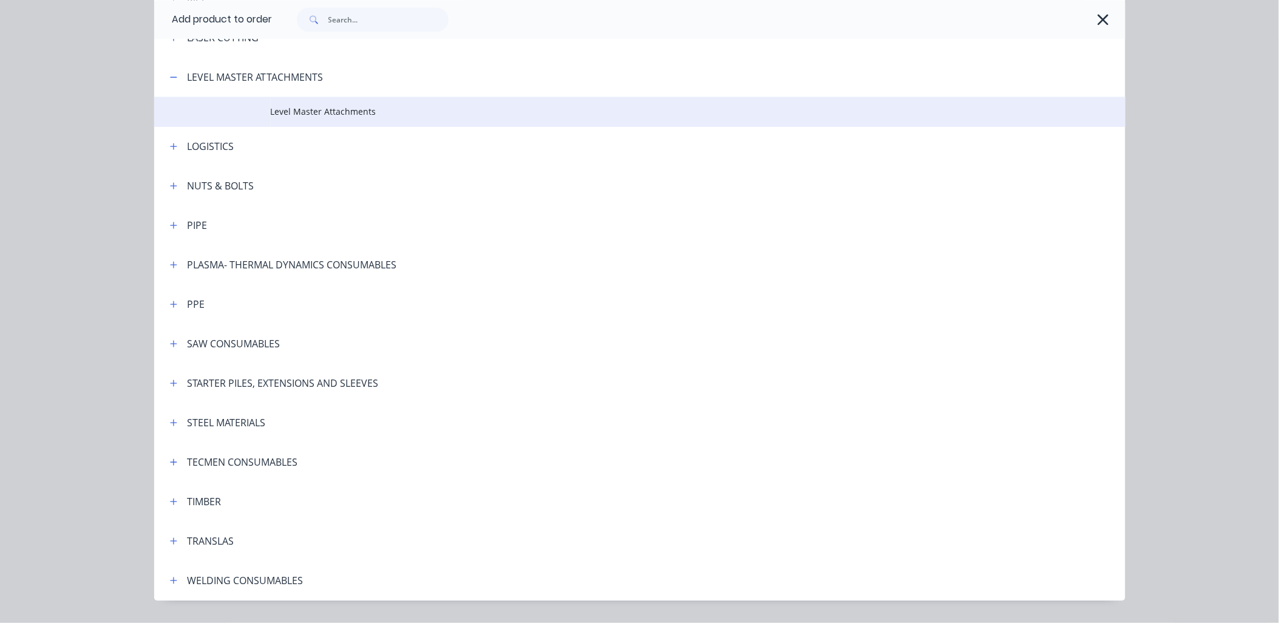
click at [289, 108] on span "Level Master Attachments" at bounding box center [613, 111] width 684 height 13
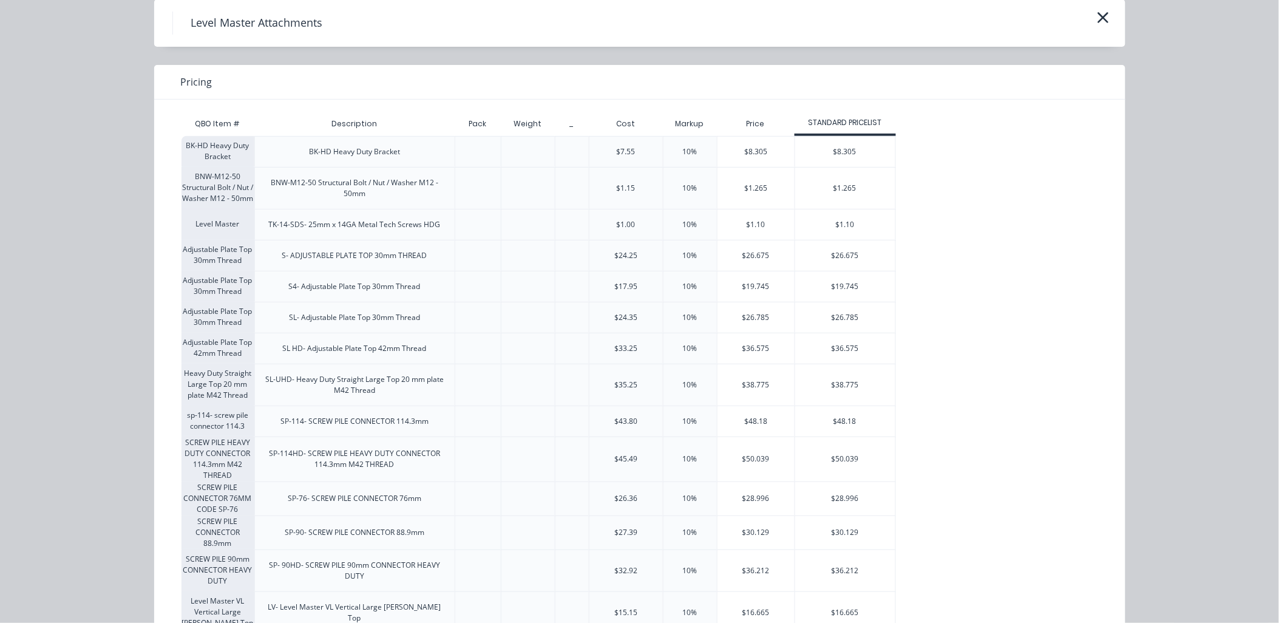
scroll to position [89, 0]
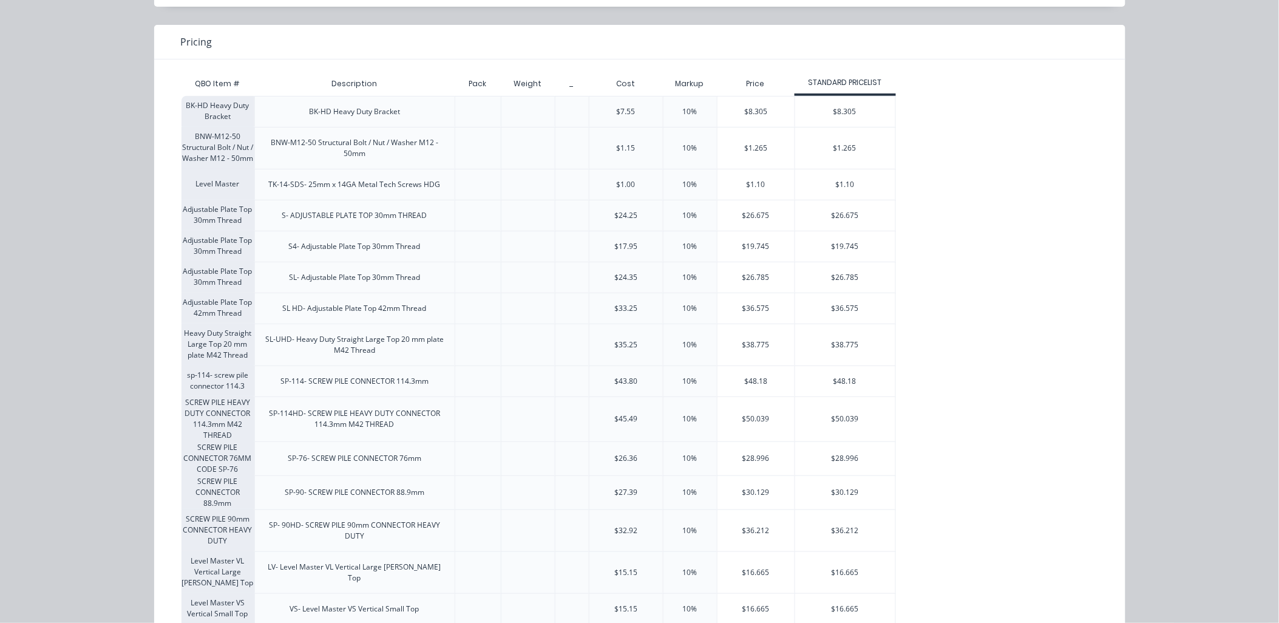
click at [338, 460] on div "SP-76- SCREW PILE CONNECTOR 76mm" at bounding box center [355, 458] width 134 height 11
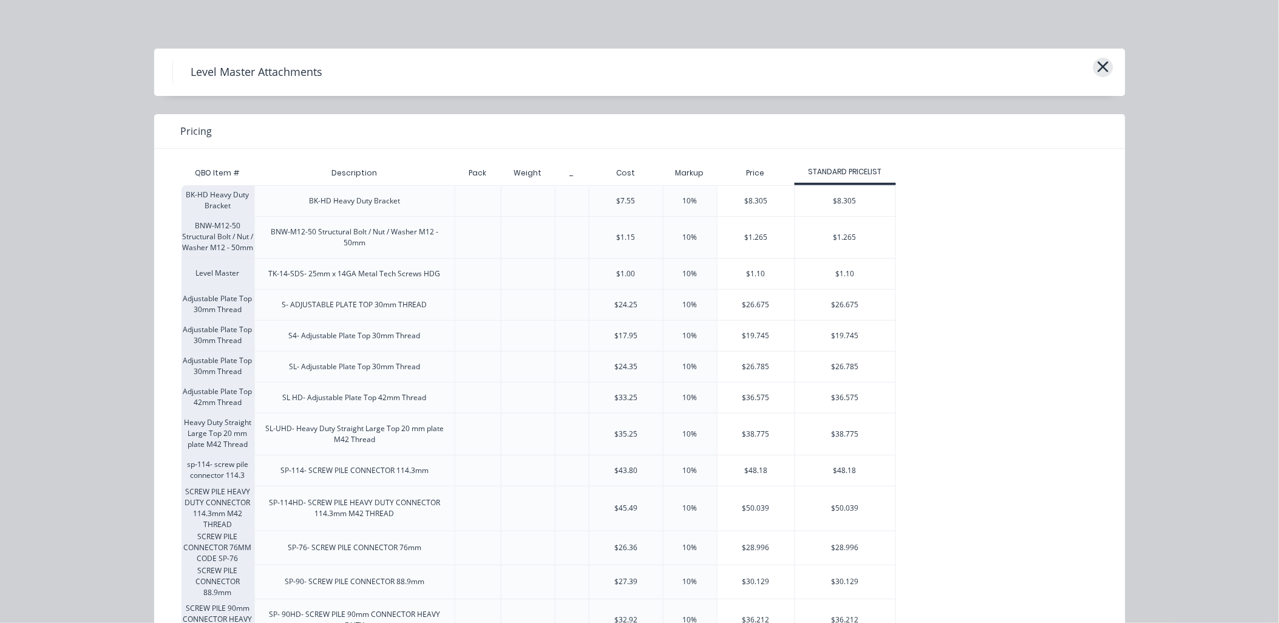
click at [1102, 64] on icon "button" at bounding box center [1103, 66] width 13 height 17
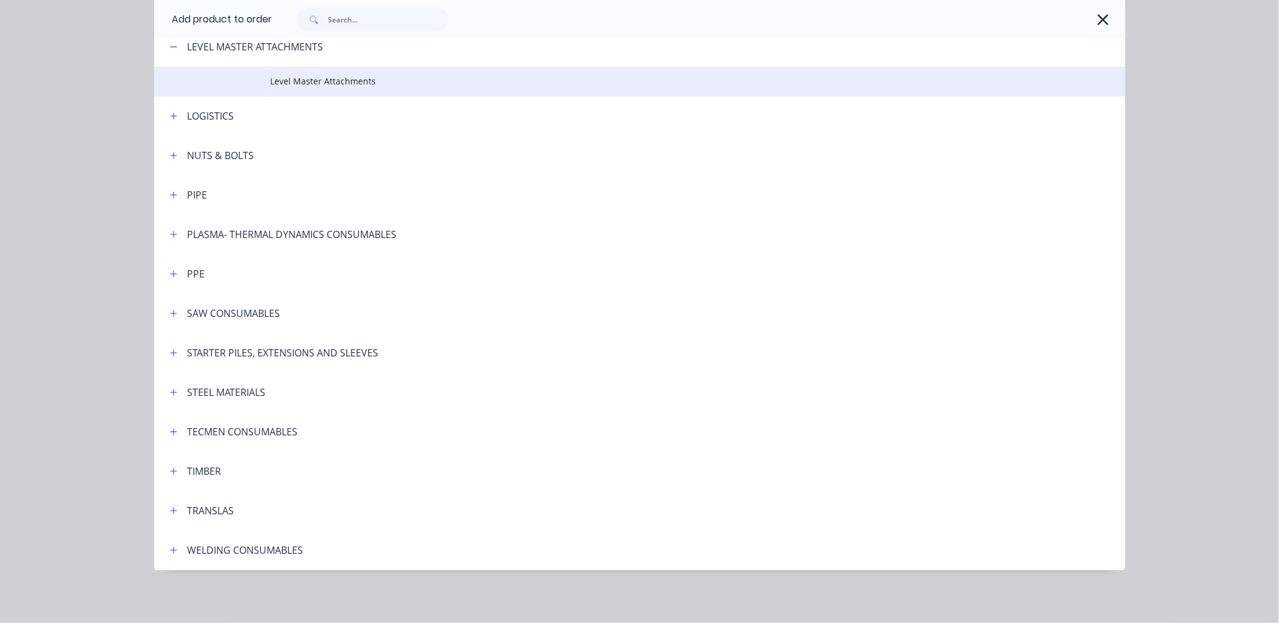
click at [283, 76] on span "Level Master Attachments" at bounding box center [613, 81] width 684 height 13
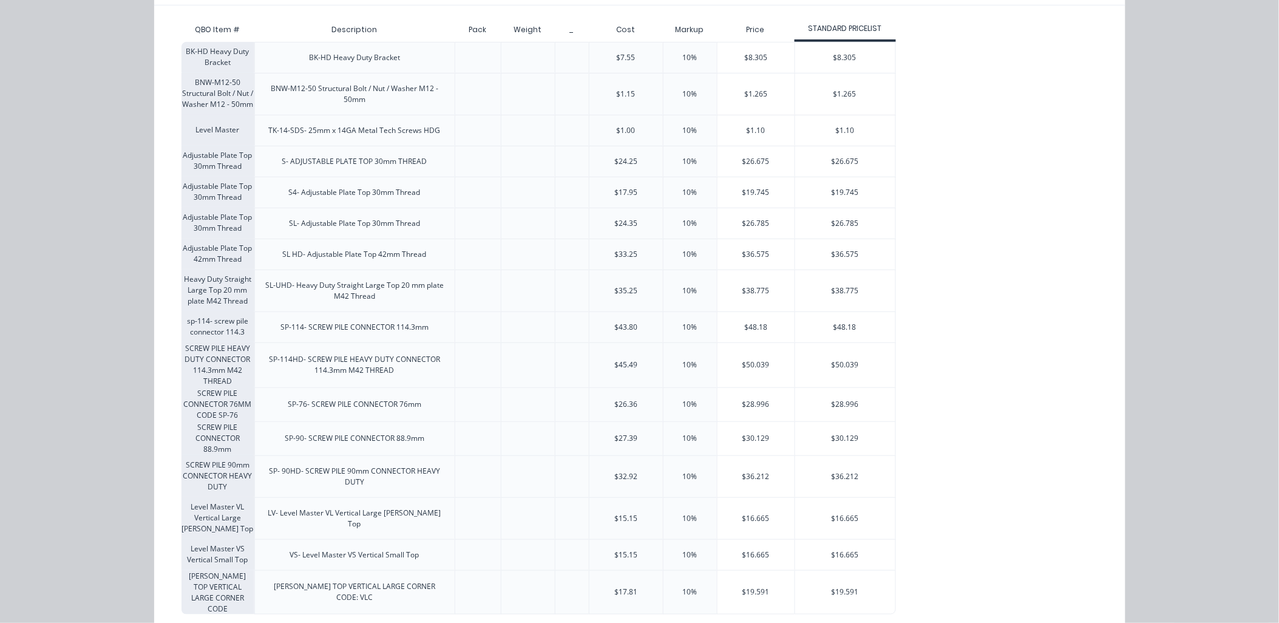
scroll to position [154, 0]
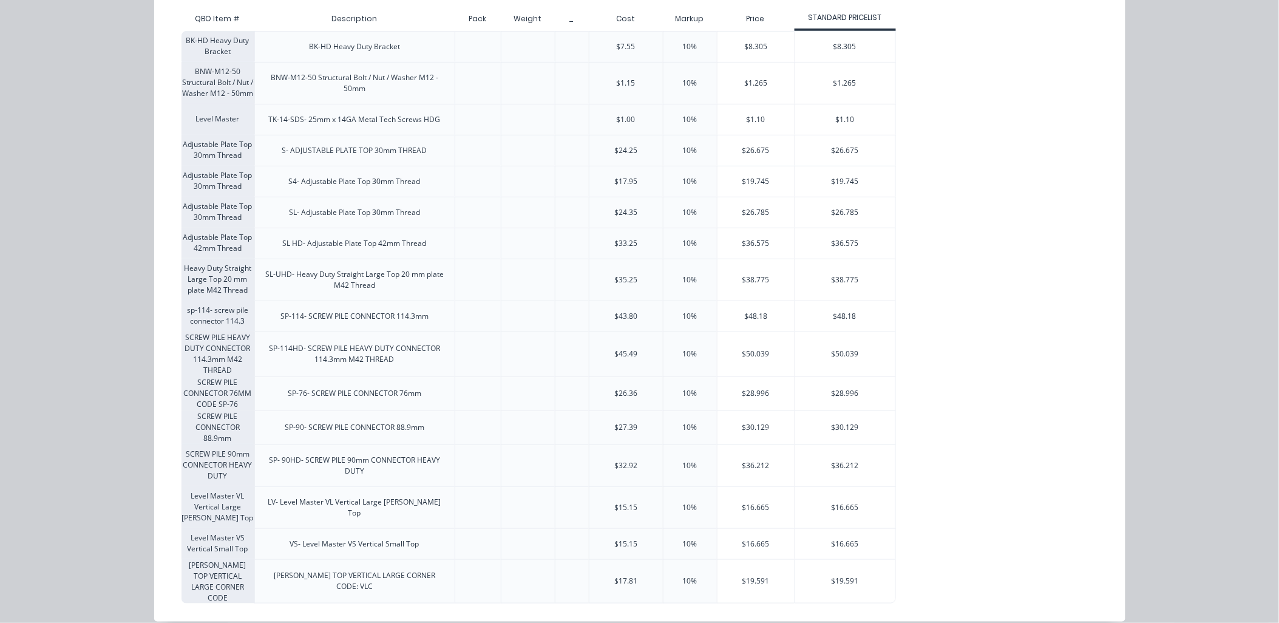
click at [620, 396] on div "$26.36" at bounding box center [625, 393] width 23 height 11
drag, startPoint x: 419, startPoint y: 393, endPoint x: 278, endPoint y: 395, distance: 140.8
click at [278, 395] on div "SP-76- SCREW PILE CONNECTOR 76mm" at bounding box center [354, 393] width 153 height 30
drag, startPoint x: 278, startPoint y: 395, endPoint x: 297, endPoint y: 395, distance: 19.4
copy div "SP-76- SCREW PILE CONNECTOR 76mm"
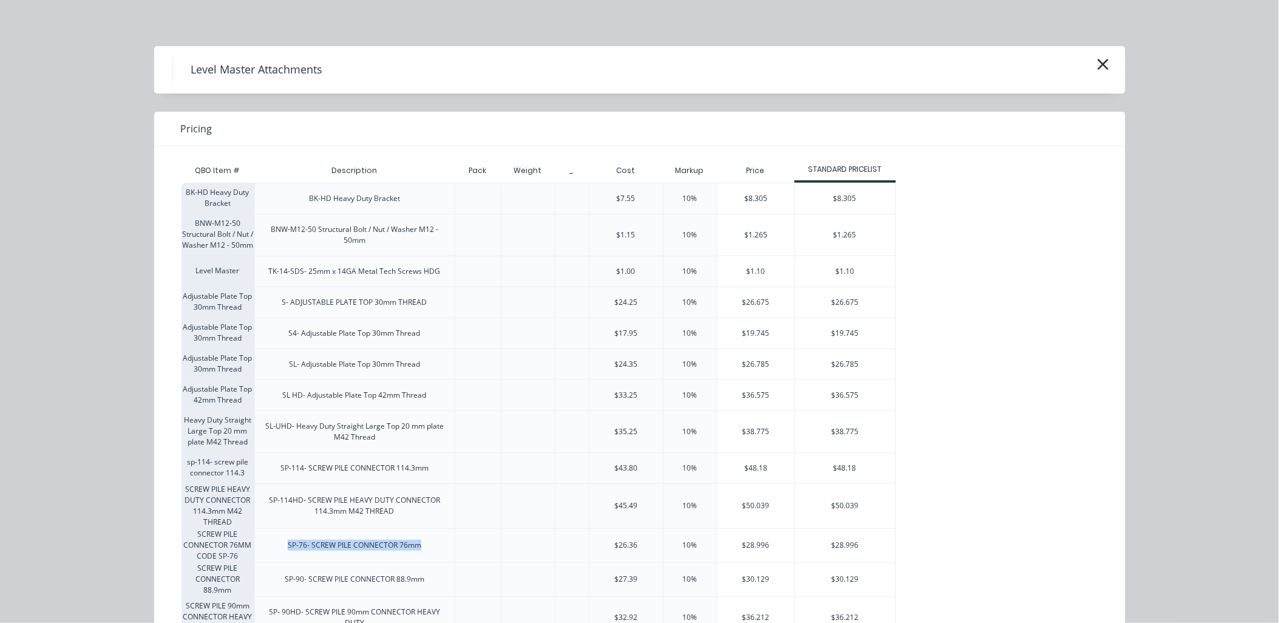
scroll to position [0, 0]
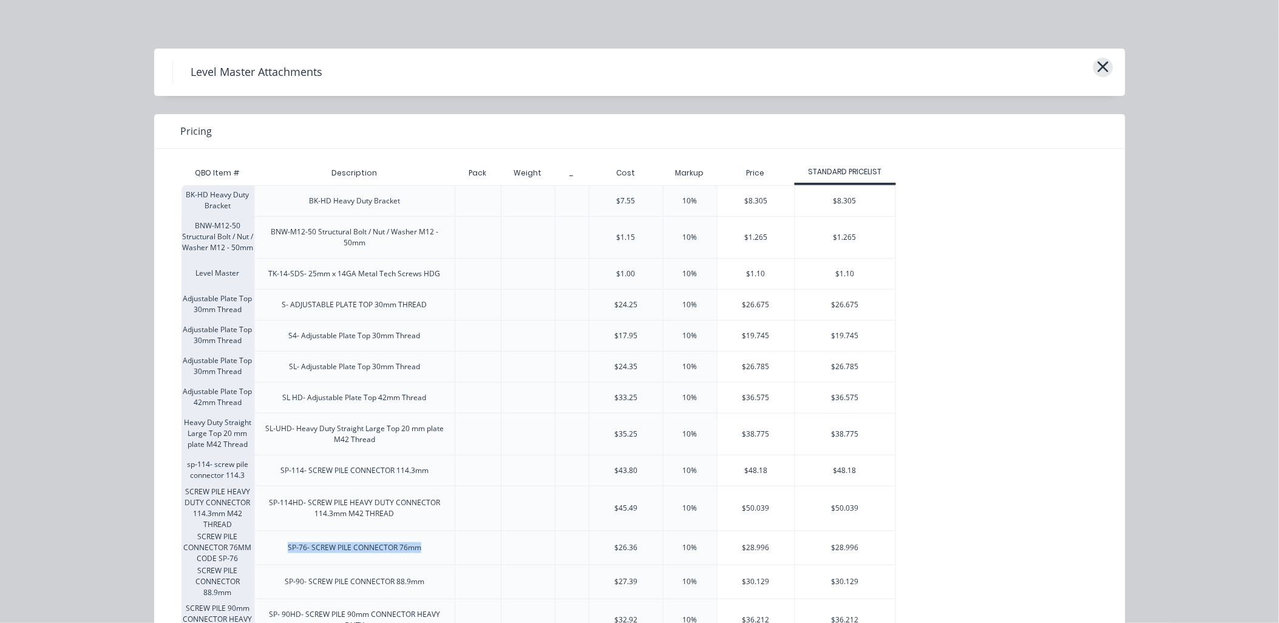
click at [1101, 64] on icon "button" at bounding box center [1103, 66] width 11 height 11
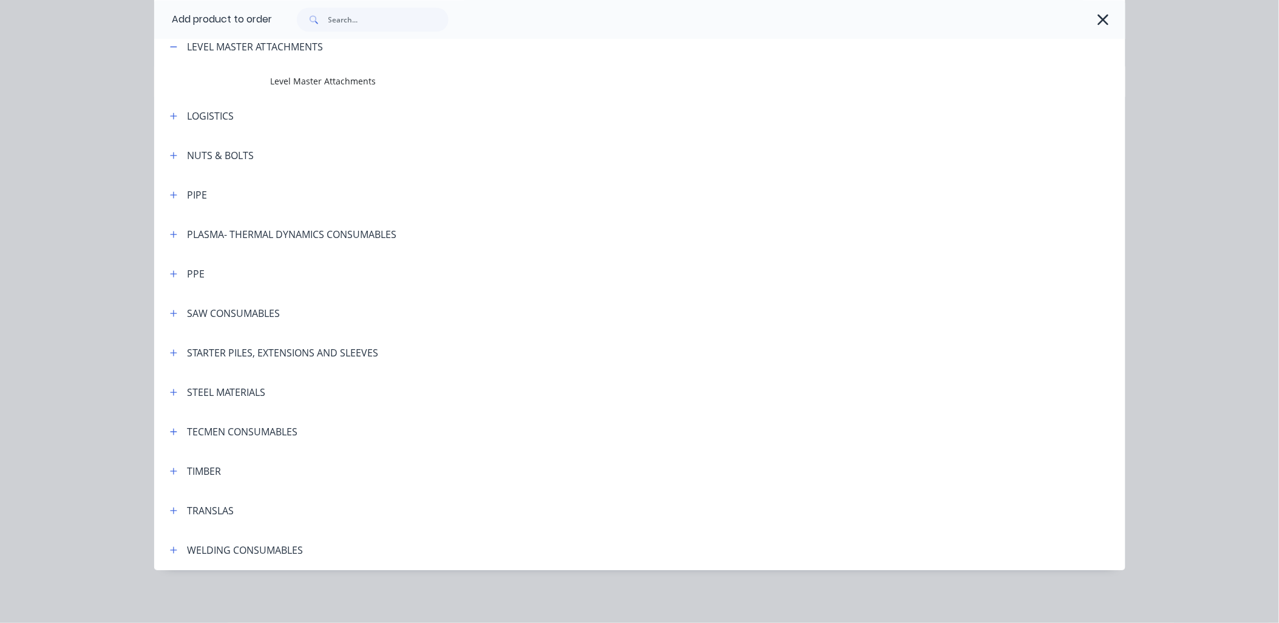
click at [1099, 14] on icon "button" at bounding box center [1103, 19] width 13 height 17
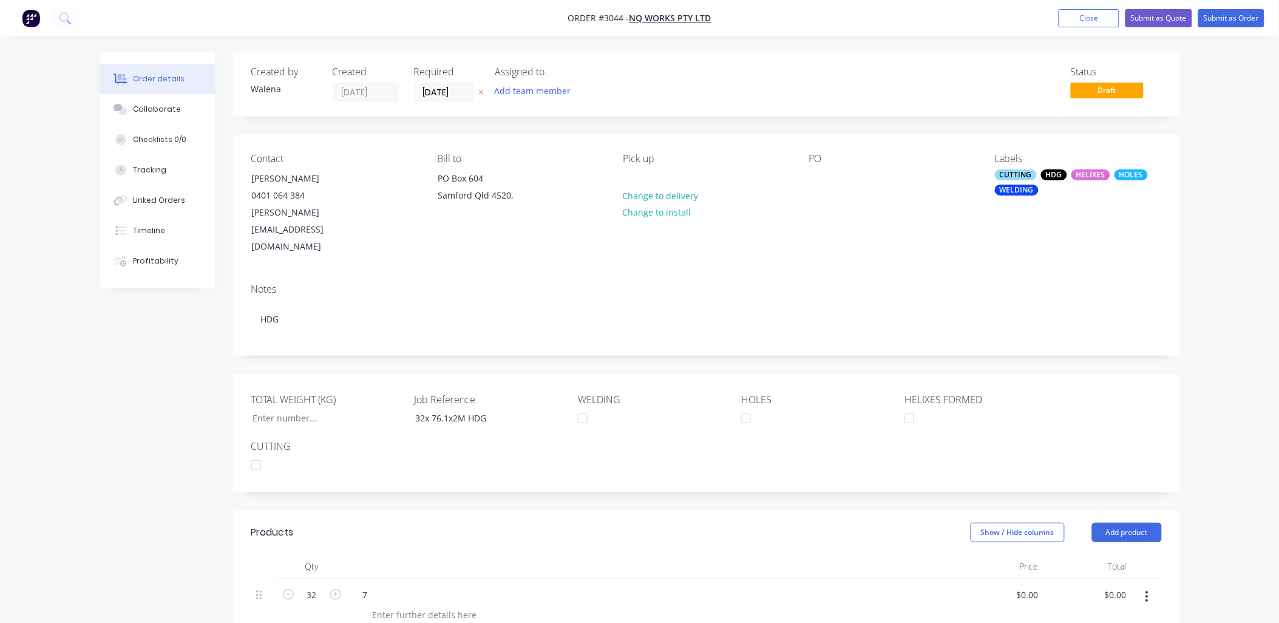
scroll to position [270, 0]
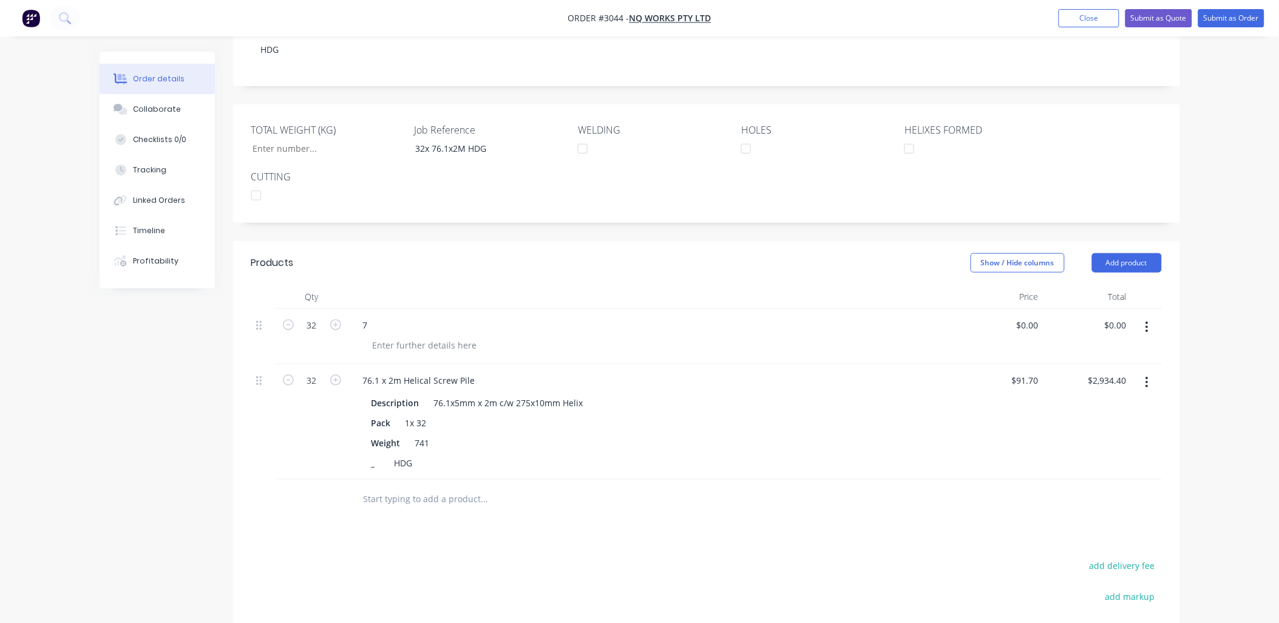
click at [413, 487] on input "text" at bounding box center [484, 499] width 243 height 24
paste input "SP-76- SCREW PILE CONNECTOR 76mm"
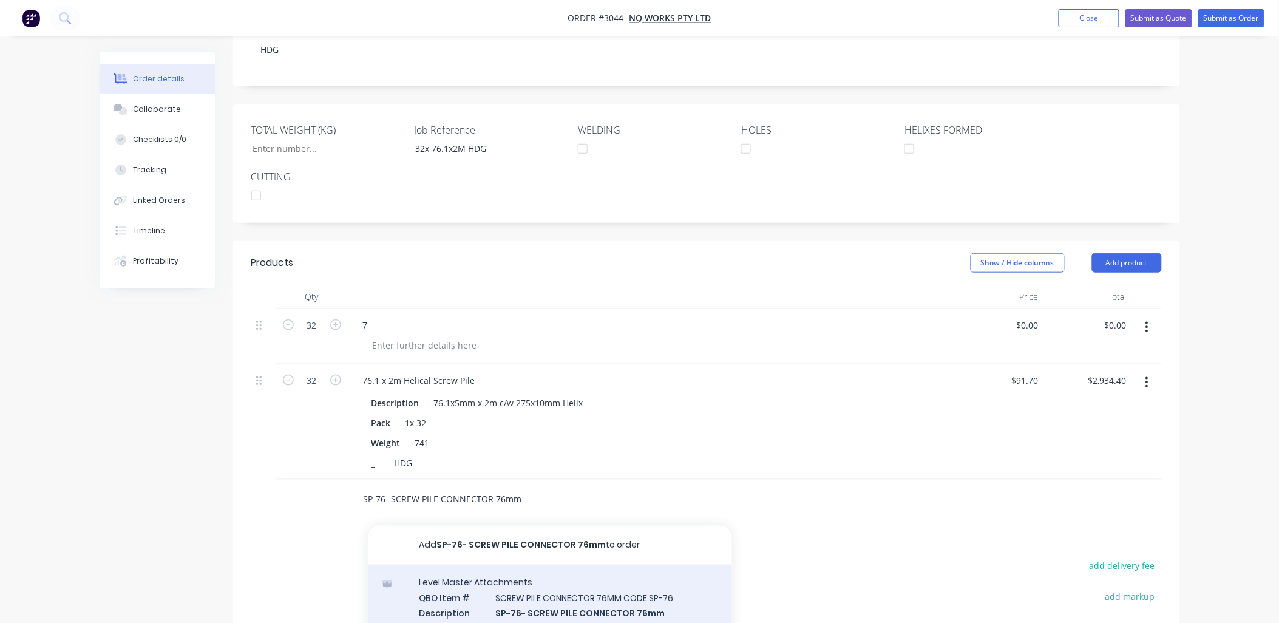
type input "SP-76- SCREW PILE CONNECTOR 76mm"
click at [635, 569] on div "Level Master Attachments QBO Item # SCREW PILE CONNECTOR 76MM CODE SP-76 Descri…" at bounding box center [550, 629] width 364 height 129
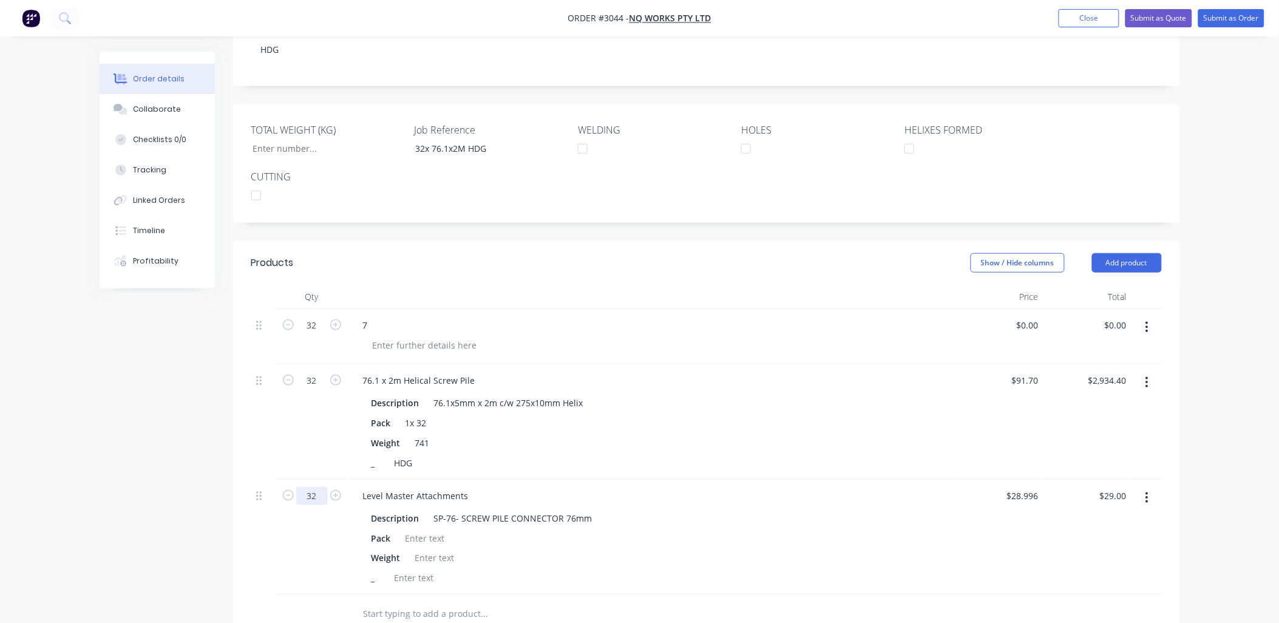
type input "32"
type input "$927.87"
click at [759, 394] on div "Description 76.1x5mm x 2m c/w 275x10mm Helix" at bounding box center [650, 403] width 566 height 18
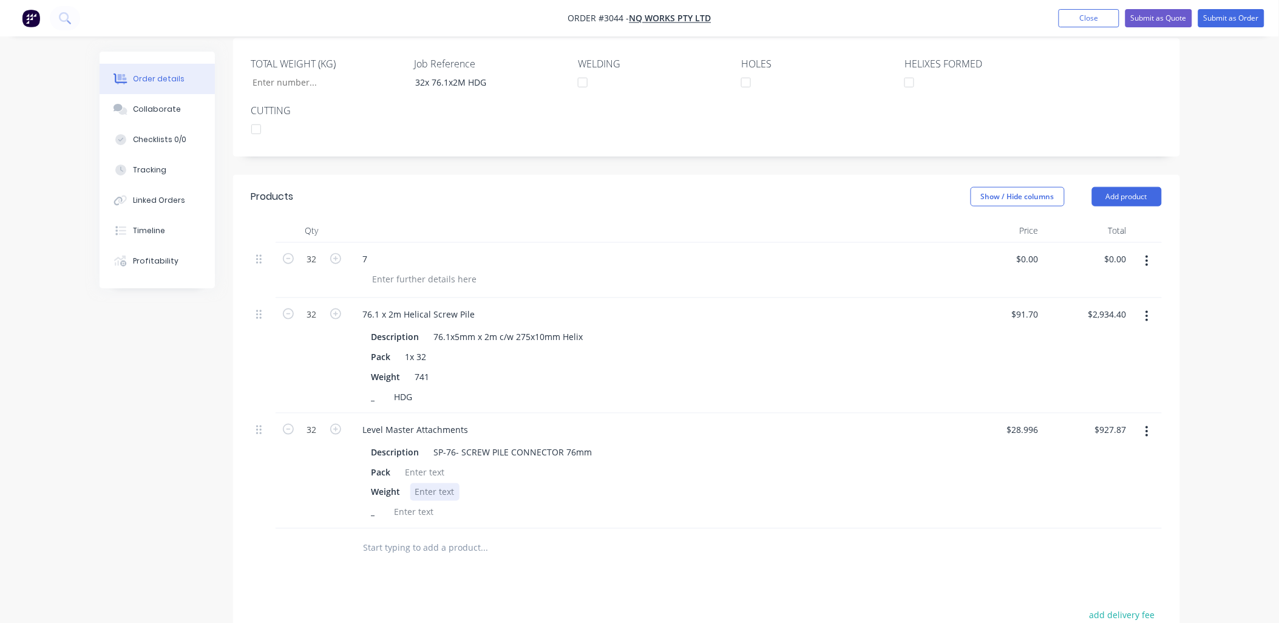
scroll to position [450, 0]
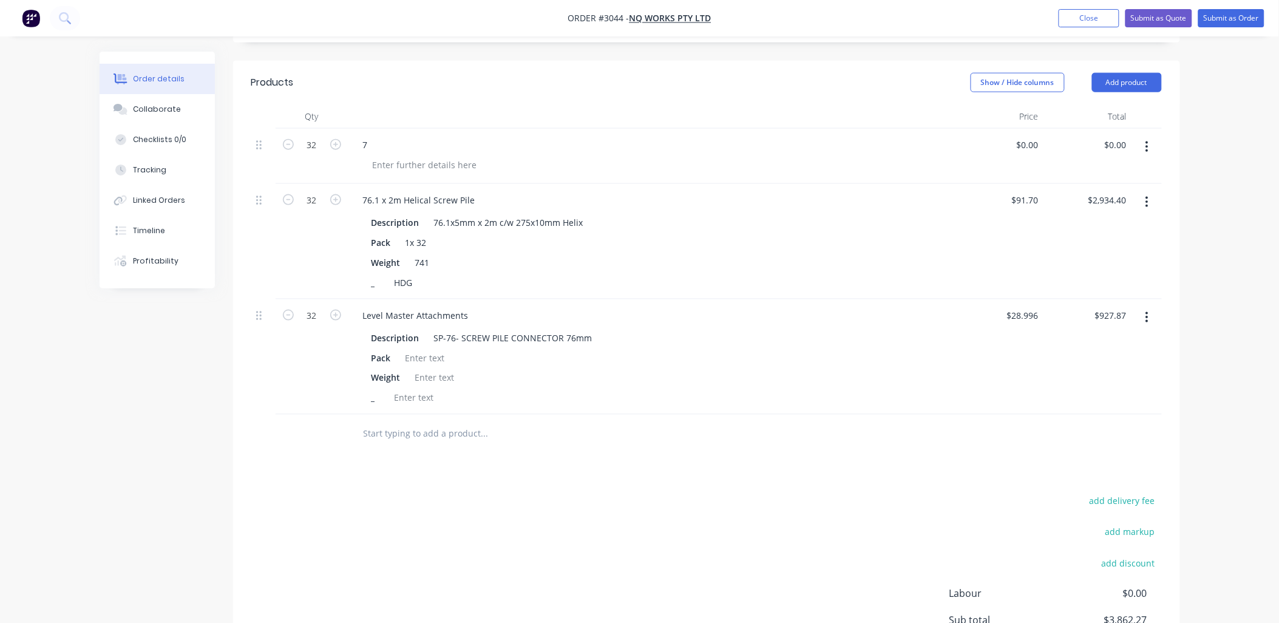
click at [371, 422] on input "text" at bounding box center [484, 434] width 243 height 24
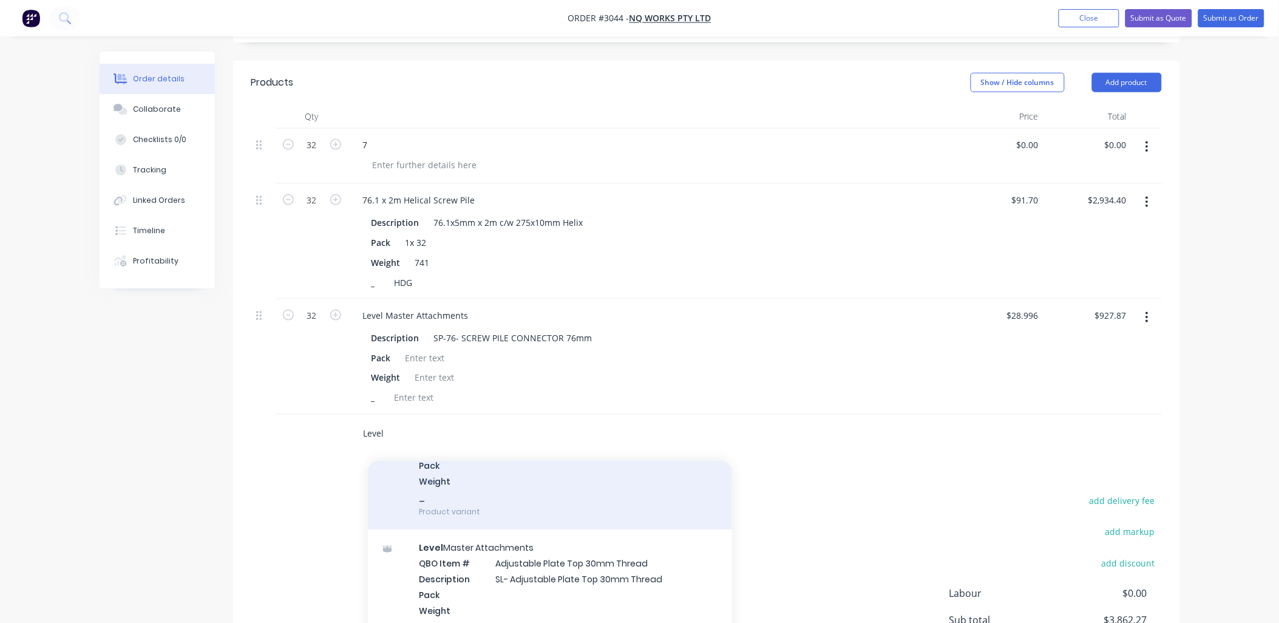
scroll to position [270, 0]
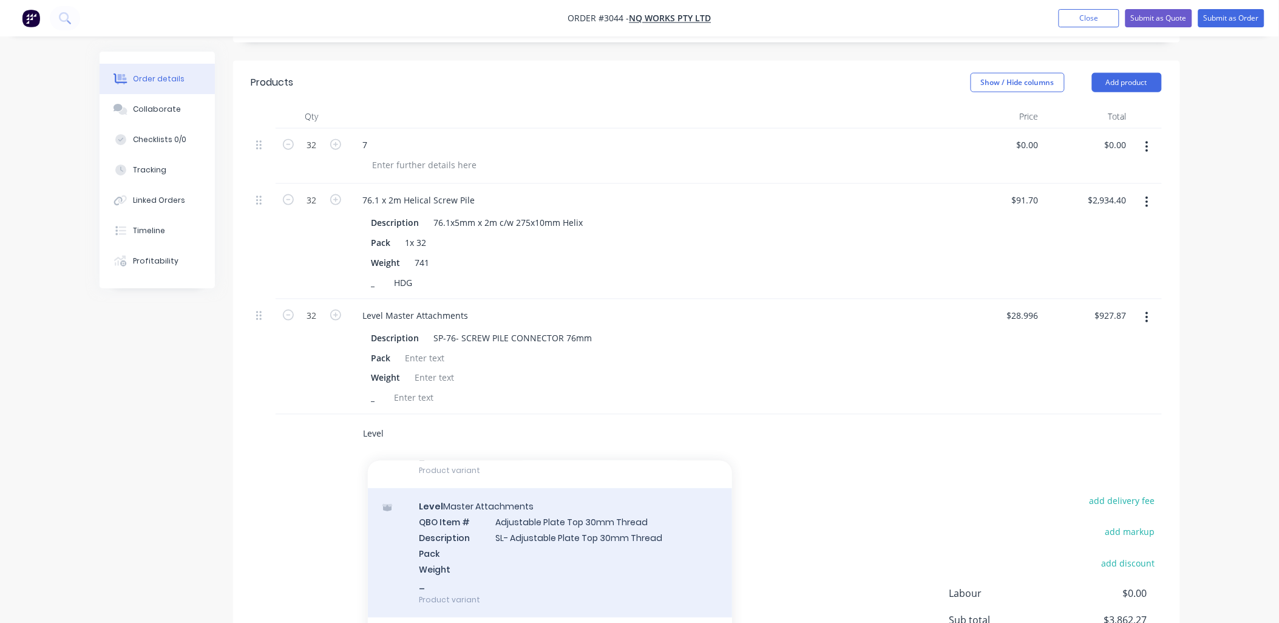
type input "Level"
click at [551, 498] on div "Level Master Attachments QBO Item # Adjustable Plate Top 30mm Thread Descriptio…" at bounding box center [550, 552] width 364 height 129
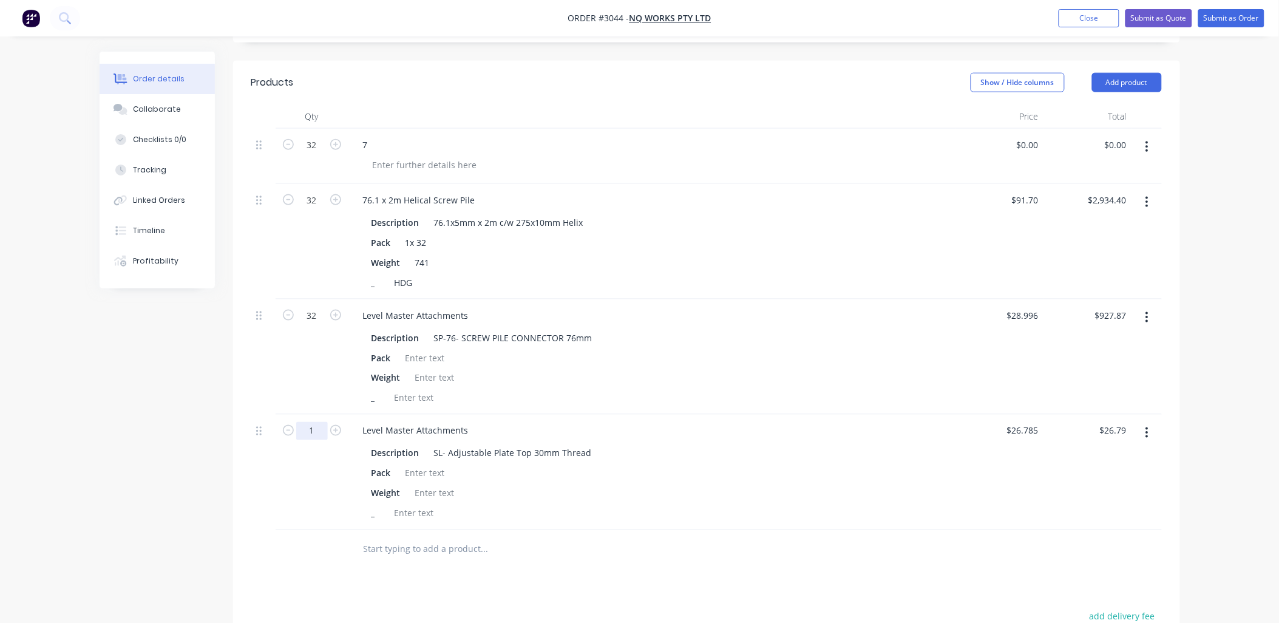
click at [313, 422] on input "1" at bounding box center [312, 431] width 32 height 18
type input "32"
type input "$857.12"
